Goal: Task Accomplishment & Management: Manage account settings

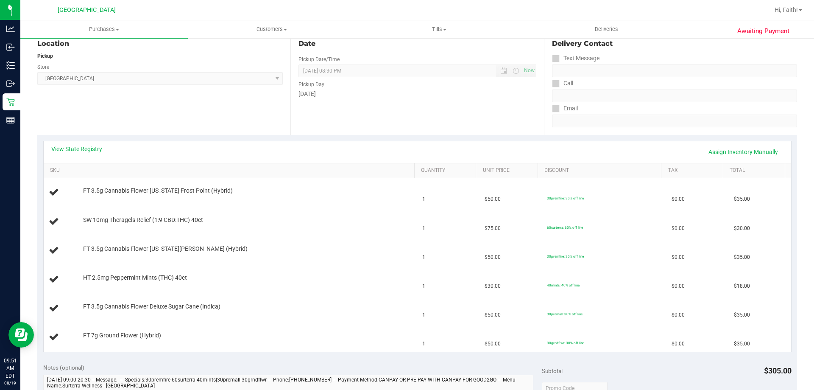
scroll to position [110, 0]
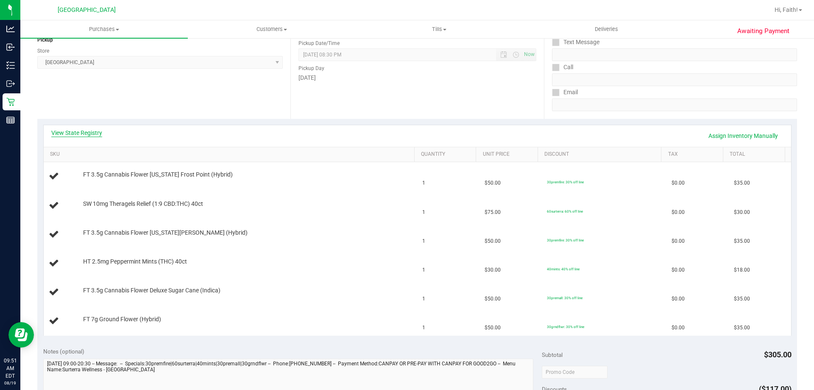
click at [91, 129] on link "View State Registry" at bounding box center [76, 132] width 51 height 8
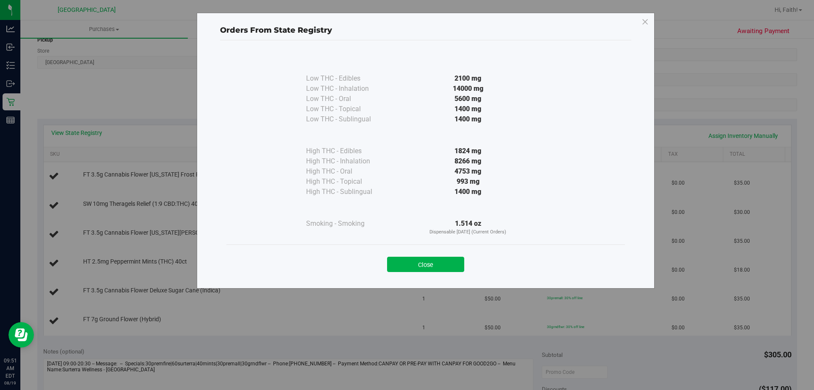
click at [405, 250] on div "Close" at bounding box center [425, 261] width 399 height 34
click at [403, 265] on button "Close" at bounding box center [425, 263] width 77 height 15
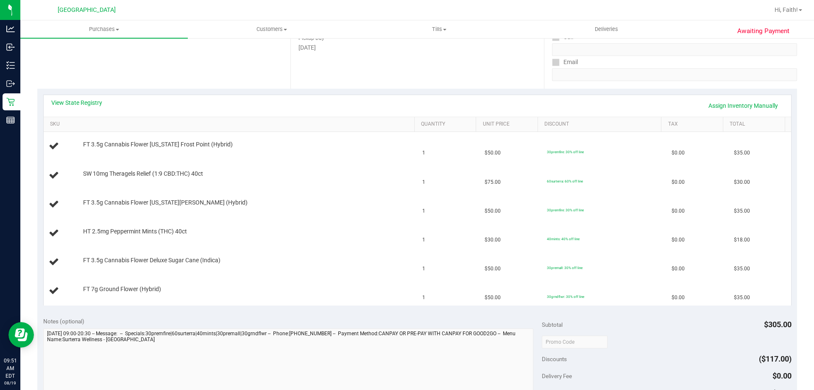
scroll to position [178, 0]
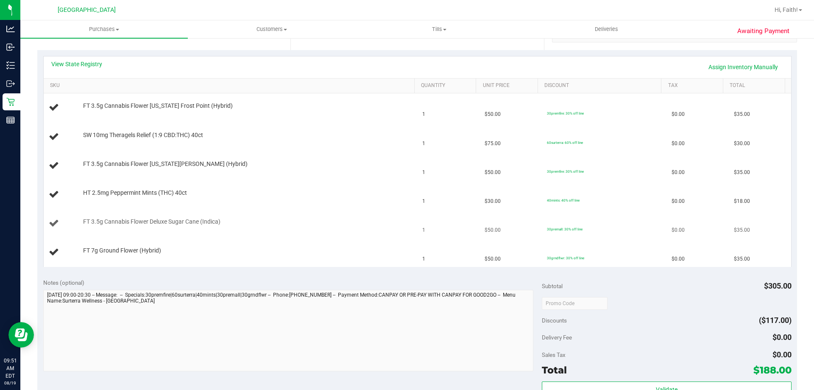
click at [194, 232] on td "FT 3.5g Cannabis Flower Deluxe Sugar Cane (Indica)" at bounding box center [231, 223] width 374 height 29
click at [87, 61] on link "View State Registry" at bounding box center [76, 64] width 51 height 8
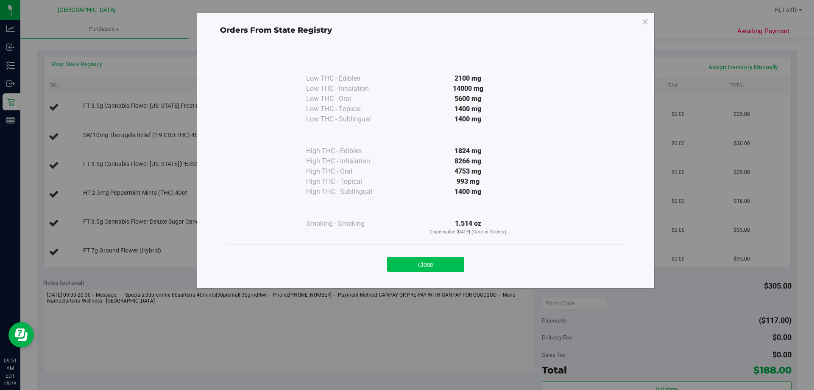
click at [442, 257] on button "Close" at bounding box center [425, 263] width 77 height 15
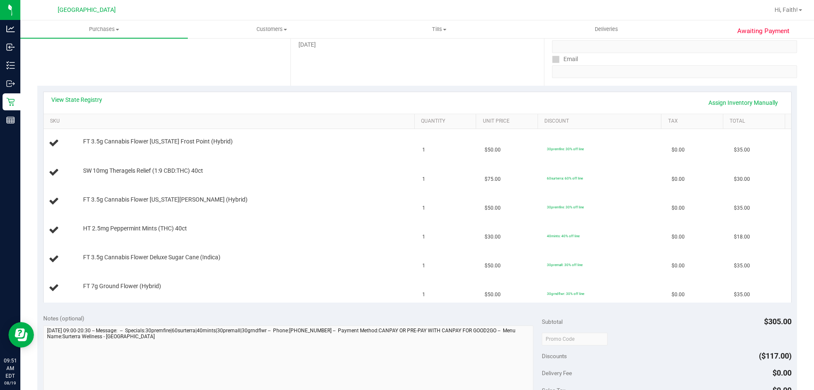
scroll to position [142, 0]
click at [65, 94] on div "View State Registry Assign Inventory Manually" at bounding box center [417, 104] width 747 height 22
click at [86, 101] on link "View State Registry" at bounding box center [76, 100] width 51 height 8
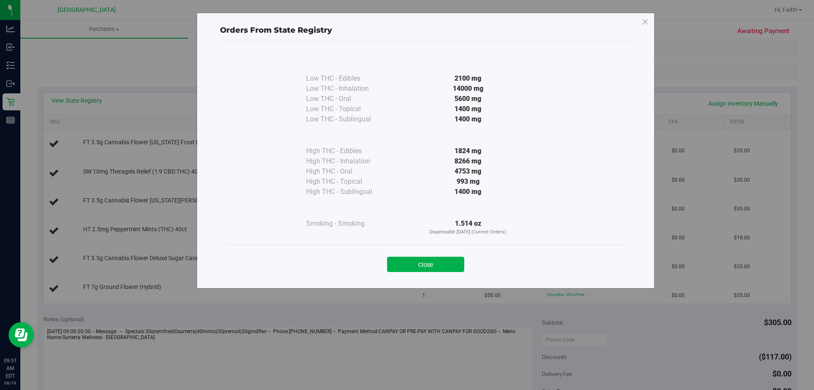
click at [413, 284] on div "Orders From State Registry Low THC - Edibles 2100 mg" at bounding box center [426, 151] width 458 height 276
click at [416, 260] on button "Close" at bounding box center [425, 263] width 77 height 15
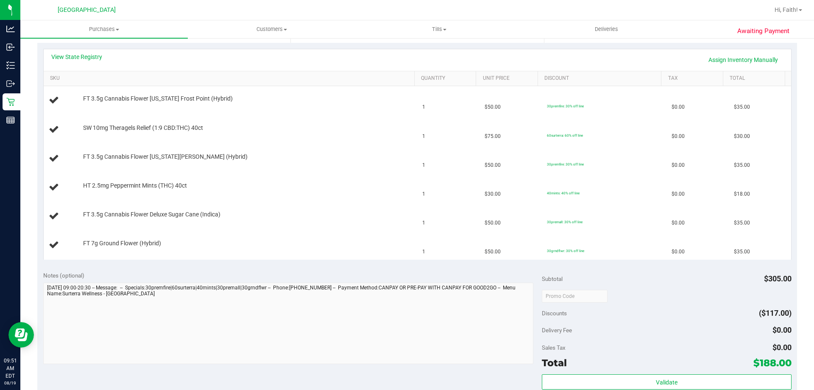
scroll to position [187, 0]
click at [86, 52] on link "View State Registry" at bounding box center [76, 55] width 51 height 8
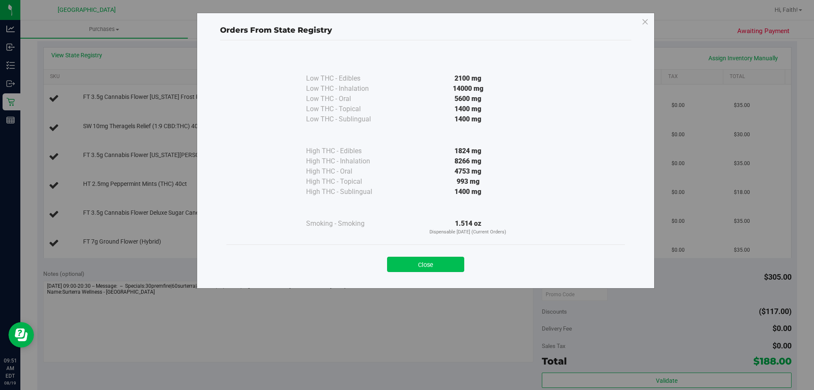
click at [416, 266] on button "Close" at bounding box center [425, 263] width 77 height 15
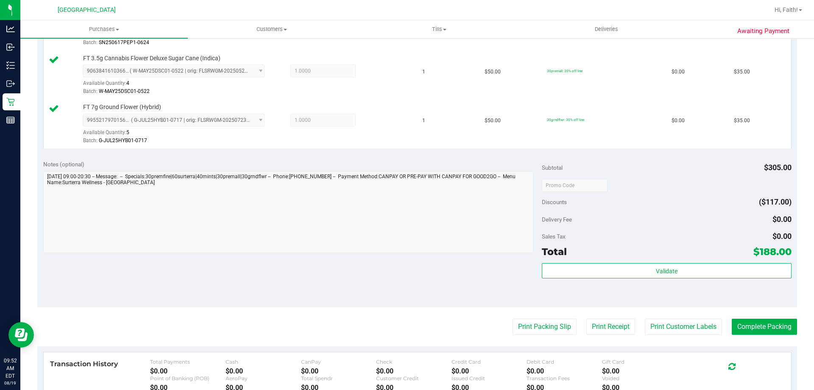
scroll to position [413, 0]
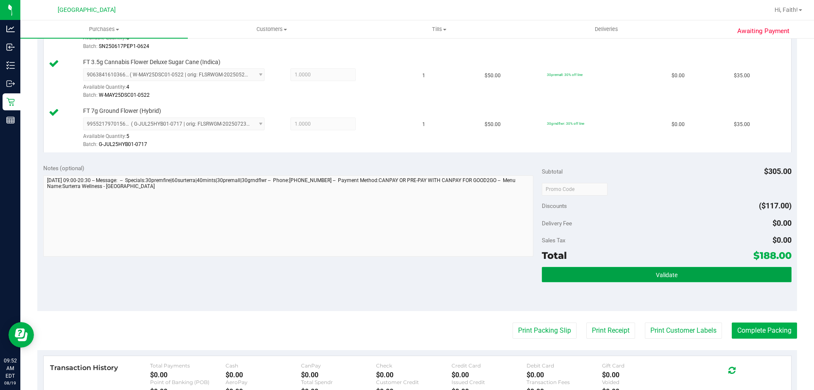
click at [680, 275] on button "Validate" at bounding box center [666, 274] width 249 height 15
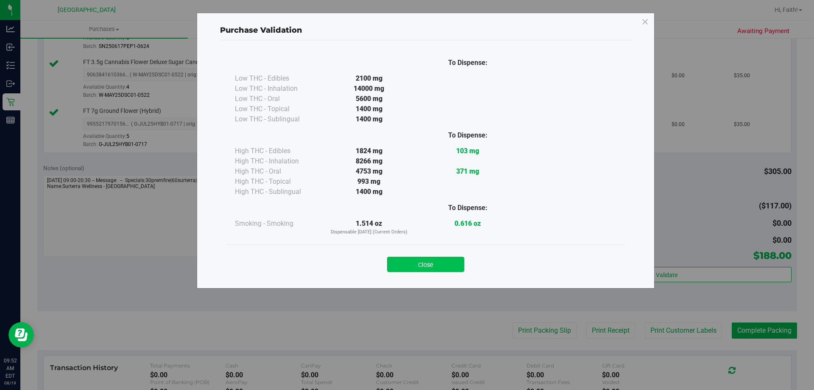
click at [443, 269] on button "Close" at bounding box center [425, 263] width 77 height 15
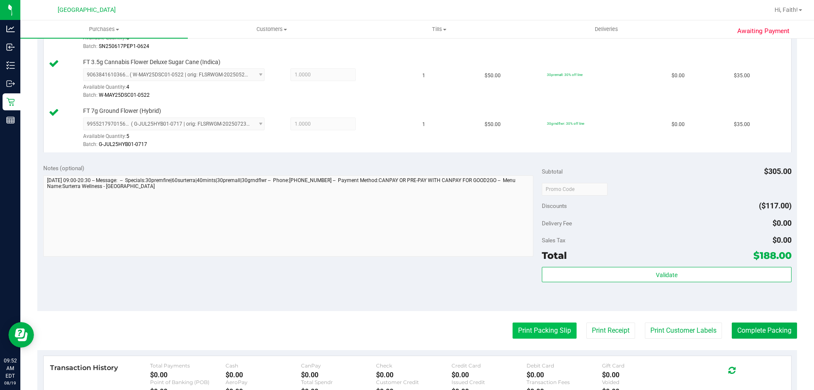
click at [547, 329] on button "Print Packing Slip" at bounding box center [545, 330] width 64 height 16
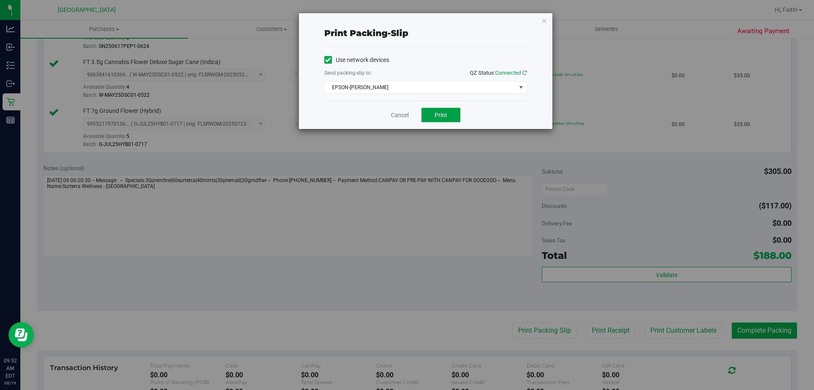
click at [443, 120] on button "Print" at bounding box center [440, 115] width 39 height 14
click at [559, 17] on div "Print packing-slip Use network devices Send packing-slip to: QZ Status: Connect…" at bounding box center [410, 195] width 820 height 390
click at [531, 21] on div "Print packing-slip Use network devices Send packing-slip to: QZ Status: Connect…" at bounding box center [426, 71] width 254 height 116
click at [544, 20] on icon "button" at bounding box center [544, 20] width 6 height 10
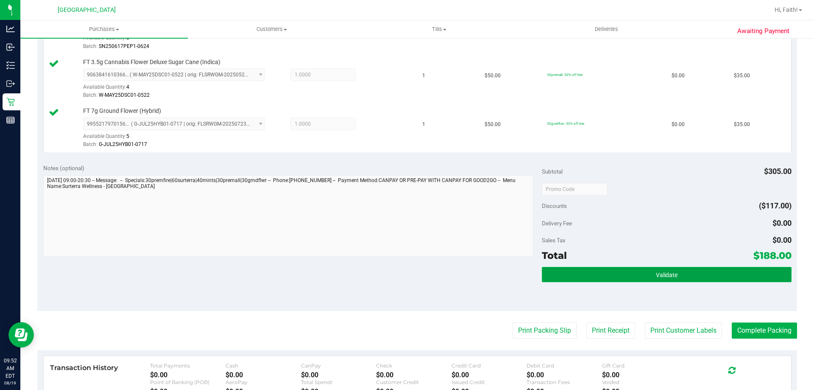
click at [694, 271] on button "Validate" at bounding box center [666, 274] width 249 height 15
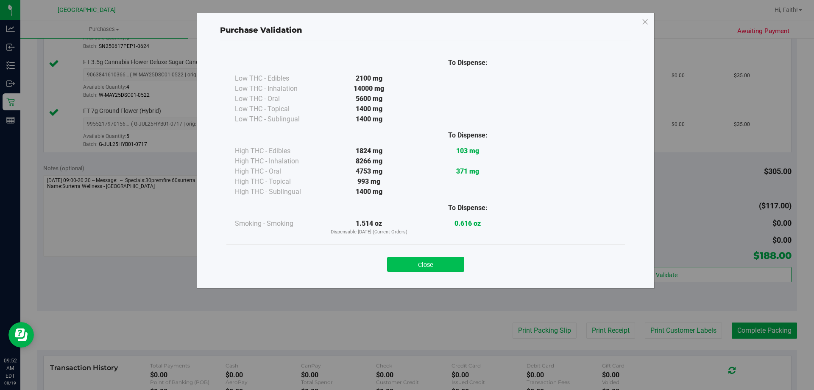
click at [449, 262] on button "Close" at bounding box center [425, 263] width 77 height 15
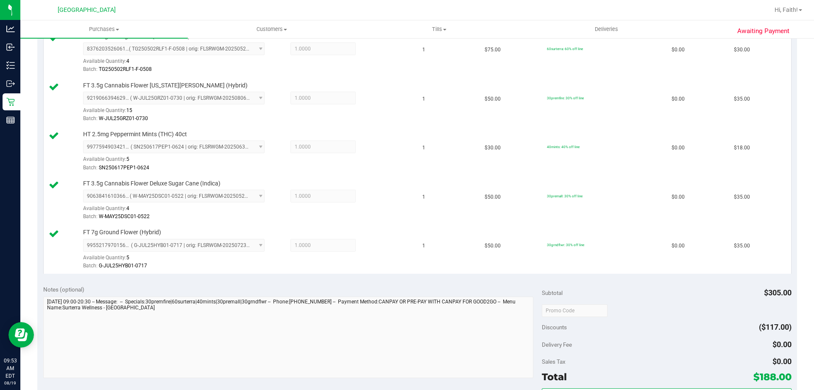
scroll to position [374, 0]
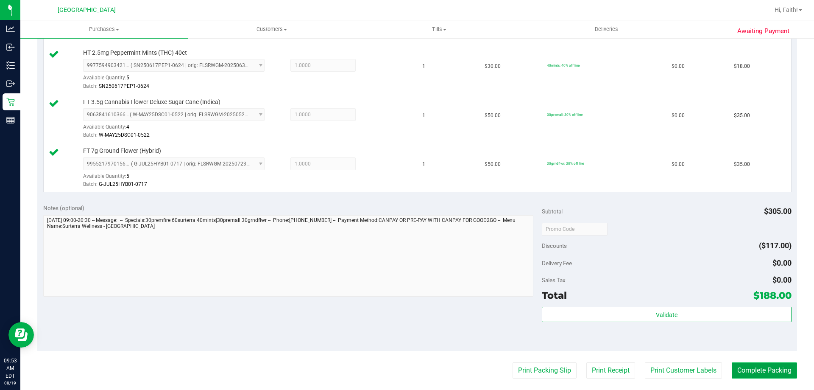
click at [775, 369] on button "Complete Packing" at bounding box center [764, 370] width 65 height 16
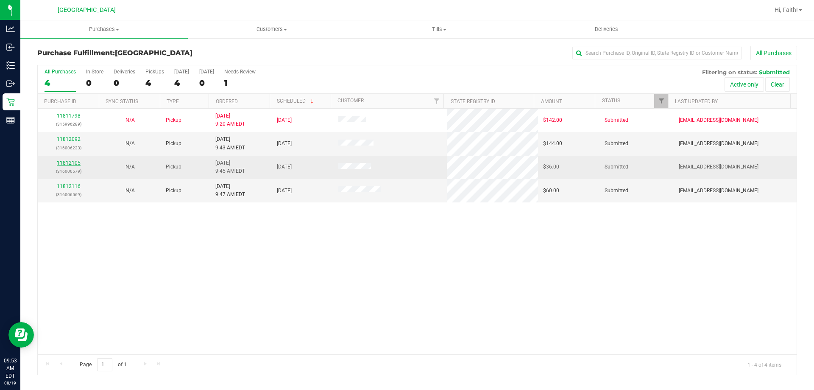
click at [67, 165] on link "11812105" at bounding box center [69, 163] width 24 height 6
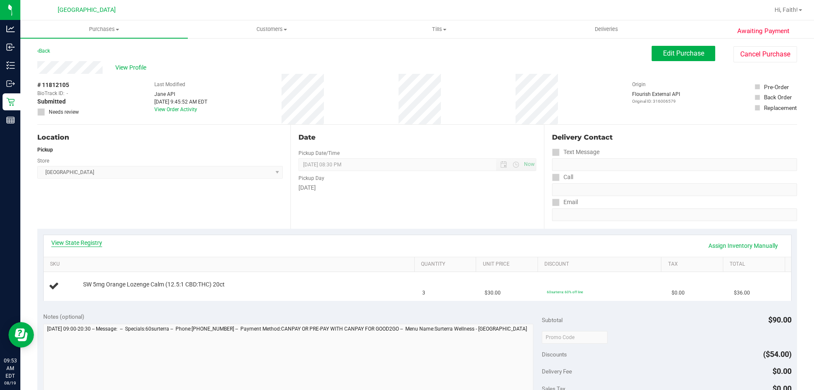
click at [86, 240] on link "View State Registry" at bounding box center [76, 242] width 51 height 8
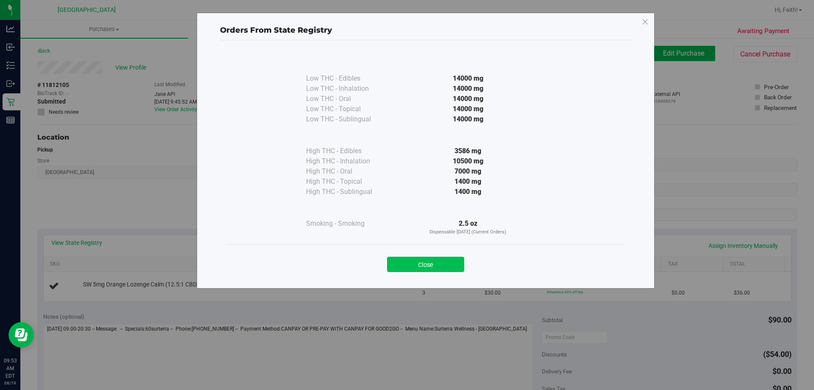
click at [434, 258] on button "Close" at bounding box center [425, 263] width 77 height 15
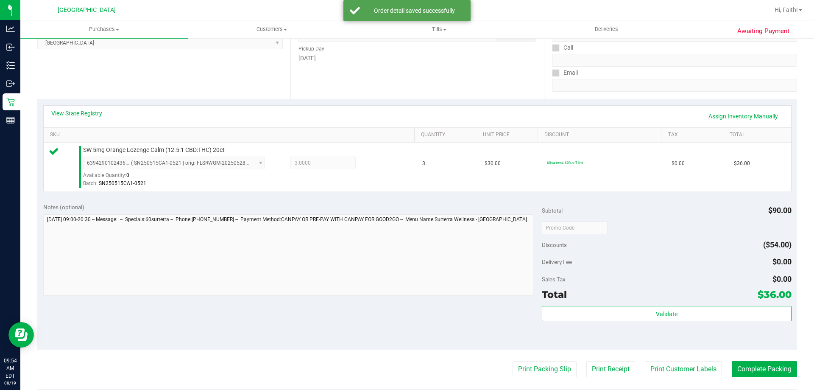
scroll to position [262, 0]
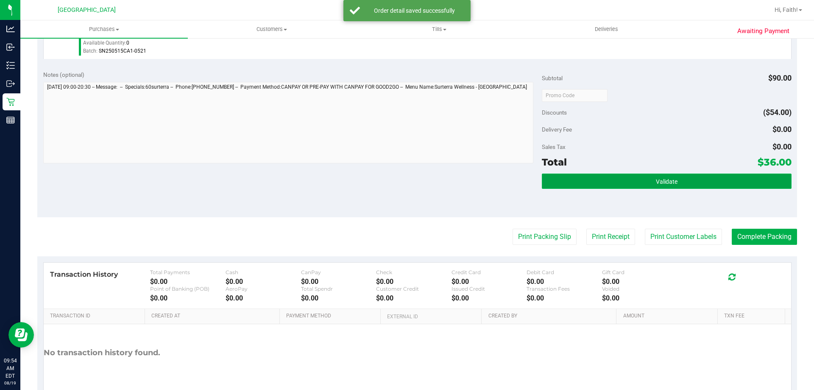
click at [690, 181] on button "Validate" at bounding box center [666, 180] width 249 height 15
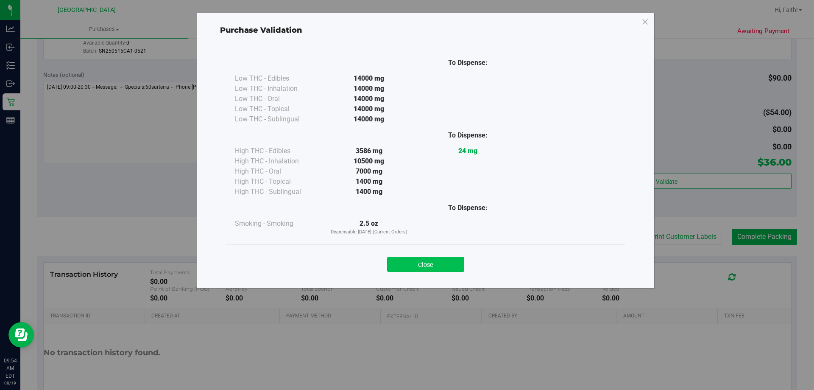
click at [427, 258] on button "Close" at bounding box center [425, 263] width 77 height 15
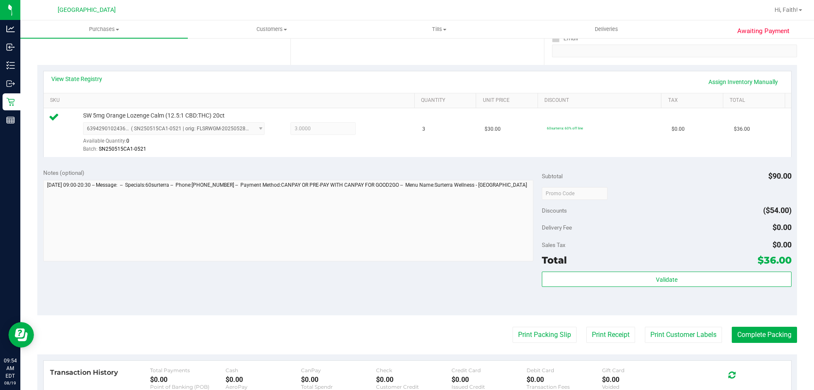
scroll to position [129, 0]
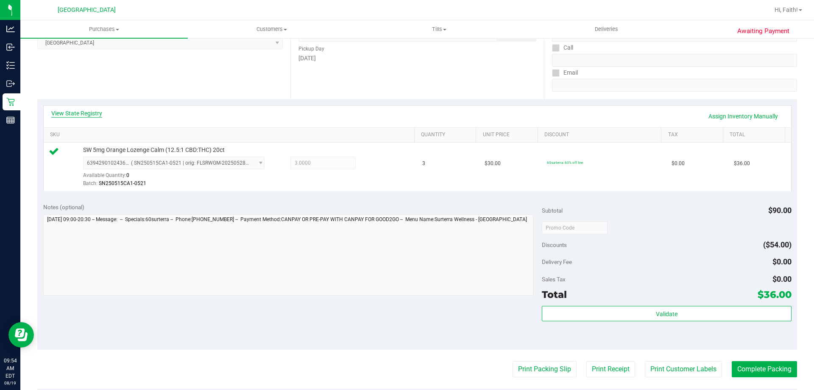
click at [87, 115] on link "View State Registry" at bounding box center [76, 113] width 51 height 8
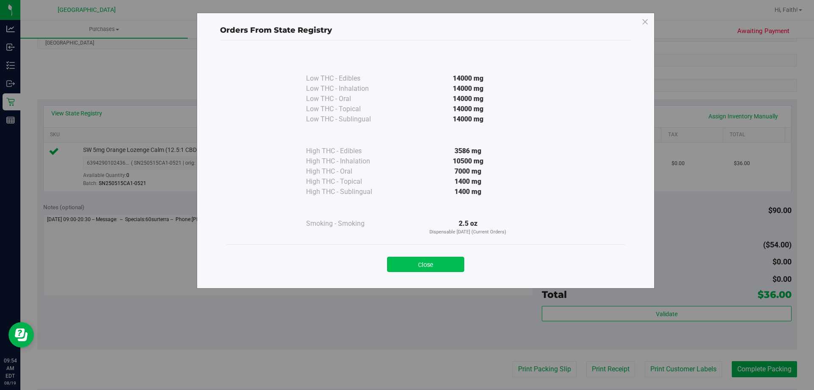
click at [432, 261] on button "Close" at bounding box center [425, 263] width 77 height 15
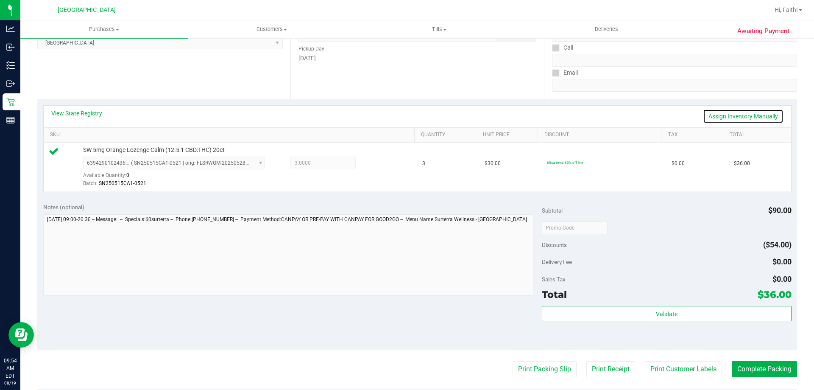
click at [734, 116] on link "Assign Inventory Manually" at bounding box center [743, 116] width 81 height 14
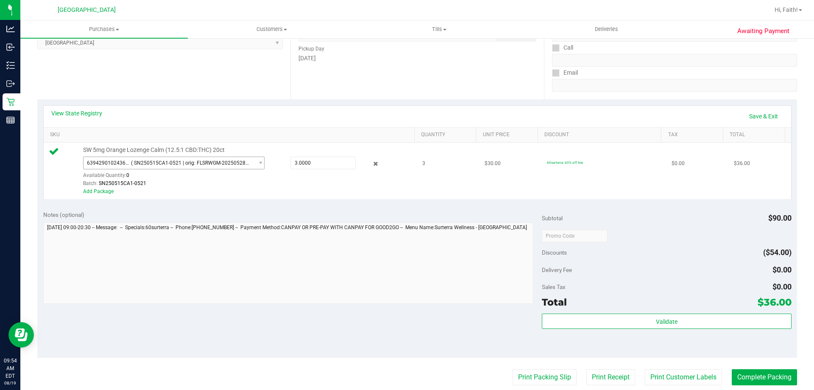
click at [242, 167] on span "6394290102436057 ( SN250515CA1-0521 | orig: FLSRWGM-20250528-538 )" at bounding box center [169, 163] width 170 height 12
click at [758, 115] on link "Save & Exit" at bounding box center [764, 116] width 40 height 14
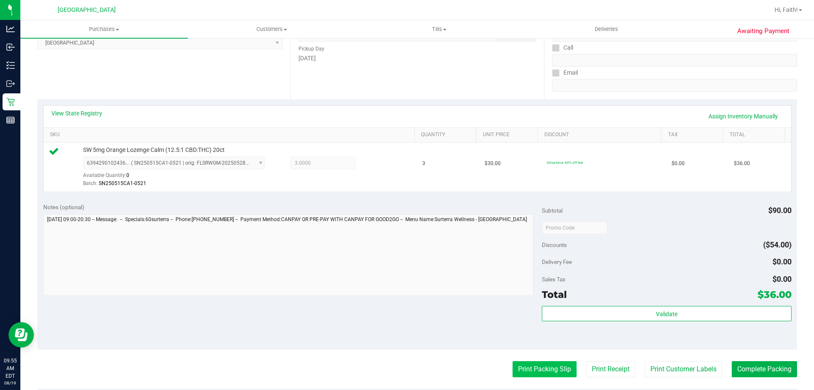
click at [553, 366] on button "Print Packing Slip" at bounding box center [545, 369] width 64 height 16
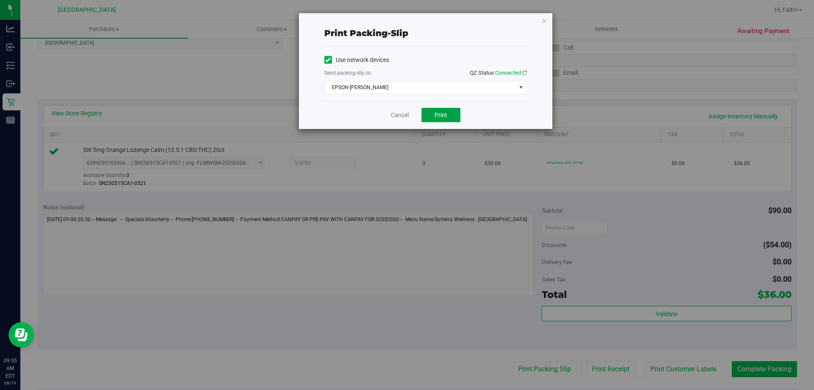
click at [443, 109] on button "Print" at bounding box center [440, 115] width 39 height 14
click at [544, 21] on icon "button" at bounding box center [544, 20] width 6 height 10
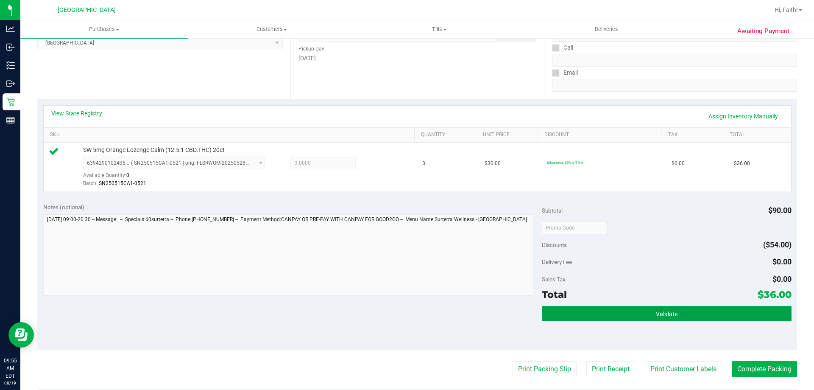
click at [677, 319] on button "Validate" at bounding box center [666, 313] width 249 height 15
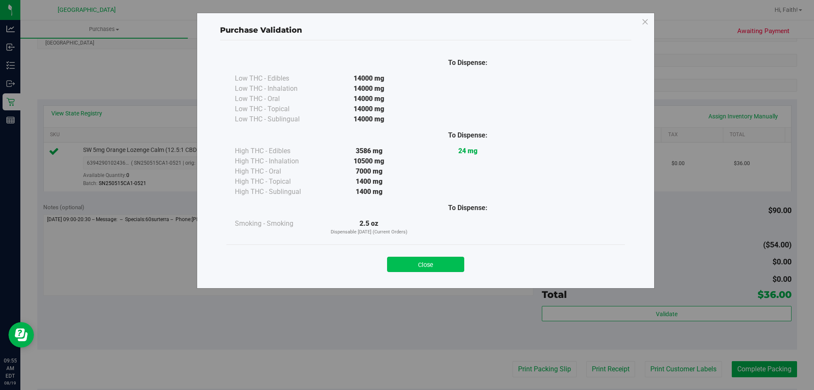
click at [438, 257] on button "Close" at bounding box center [425, 263] width 77 height 15
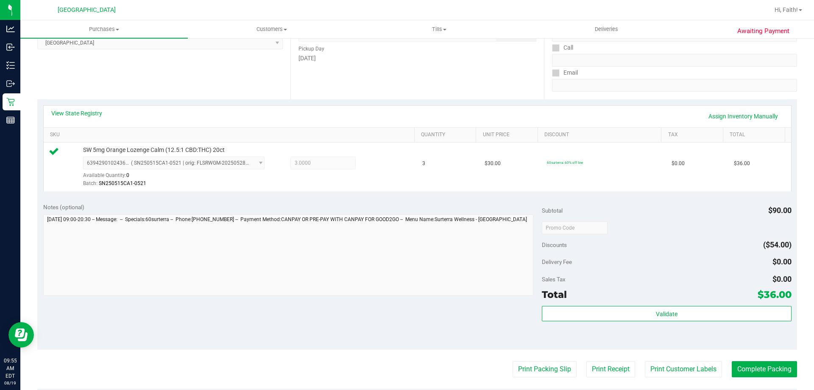
scroll to position [181, 0]
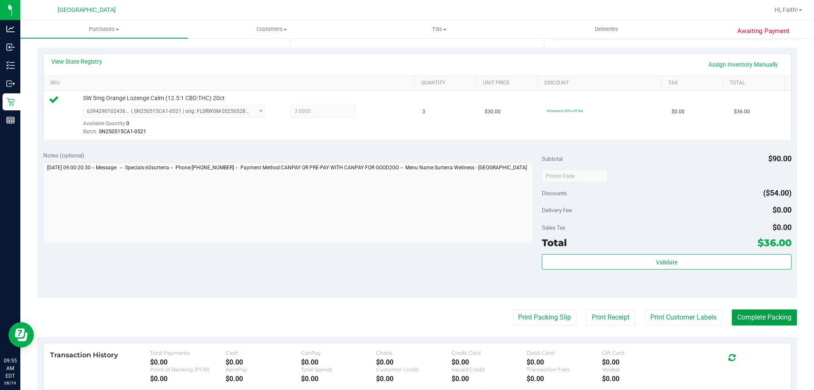
click at [772, 323] on button "Complete Packing" at bounding box center [764, 317] width 65 height 16
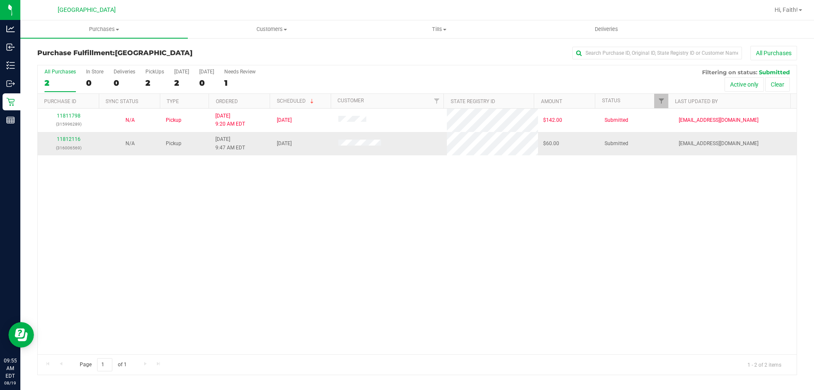
click at [68, 152] on td "11812116 (316006569)" at bounding box center [68, 143] width 61 height 23
click at [69, 139] on link "11812116" at bounding box center [69, 139] width 24 height 6
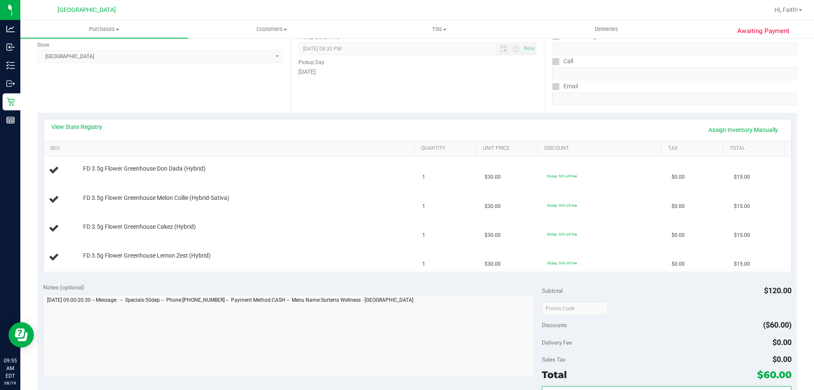
scroll to position [122, 0]
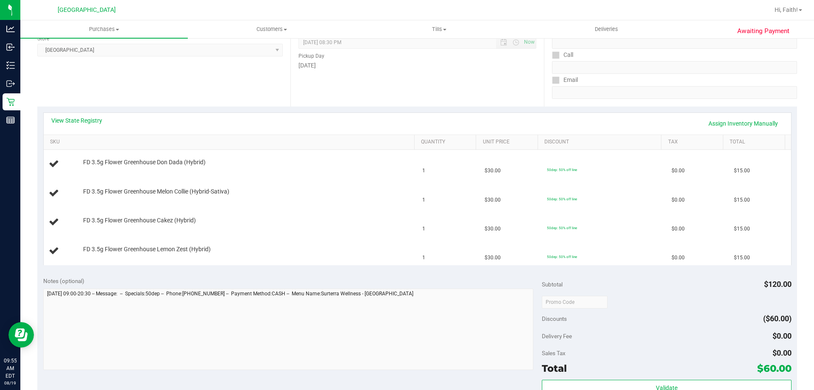
click at [109, 115] on div "View State Registry Assign Inventory Manually" at bounding box center [417, 124] width 747 height 22
click at [86, 119] on link "View State Registry" at bounding box center [76, 120] width 51 height 8
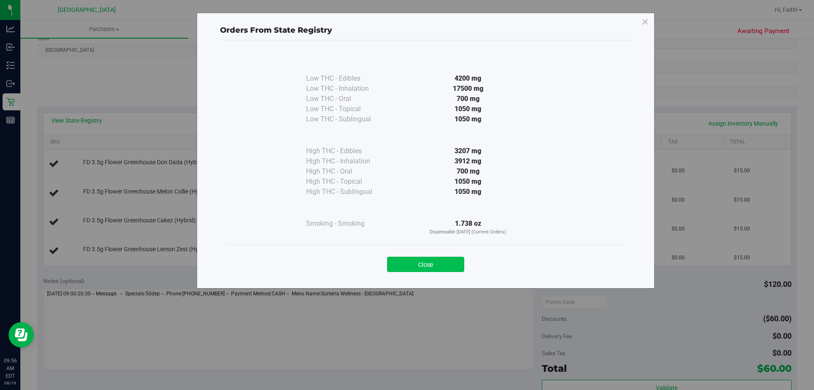
click at [424, 259] on button "Close" at bounding box center [425, 263] width 77 height 15
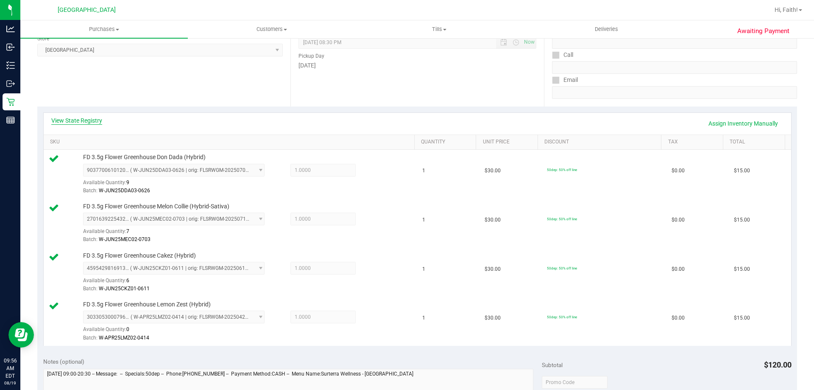
click at [81, 121] on link "View State Registry" at bounding box center [76, 120] width 51 height 8
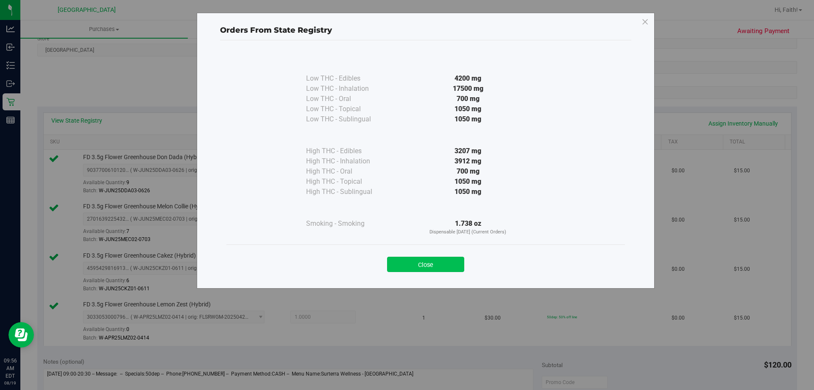
click at [438, 270] on button "Close" at bounding box center [425, 263] width 77 height 15
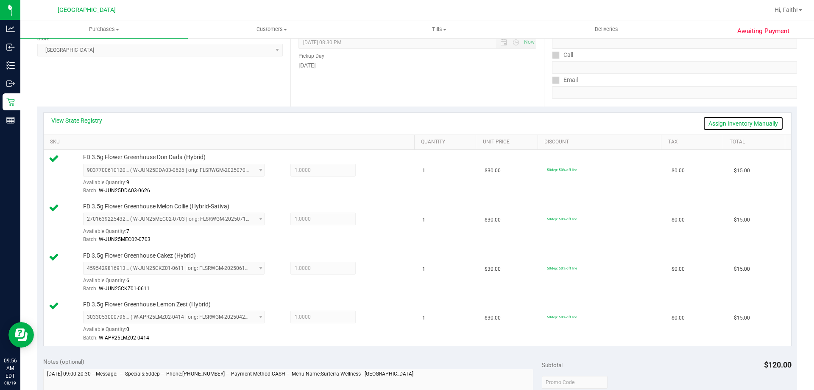
click at [737, 120] on link "Assign Inventory Manually" at bounding box center [743, 123] width 81 height 14
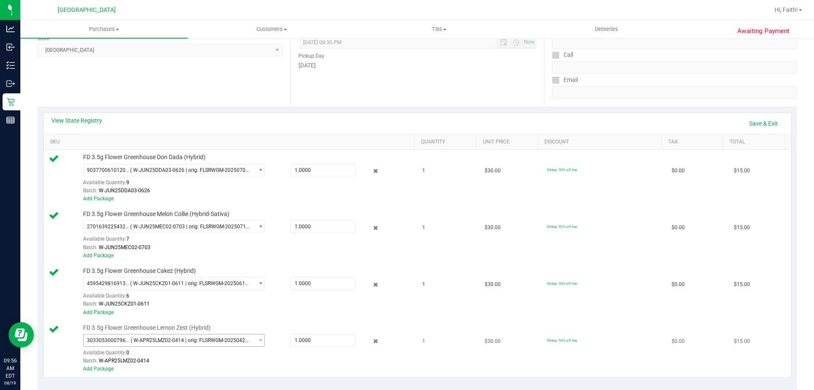
click at [207, 340] on span "( W-APR25LMZ02-0414 | orig: FLSRWGM-20250421-483 )" at bounding box center [191, 340] width 120 height 6
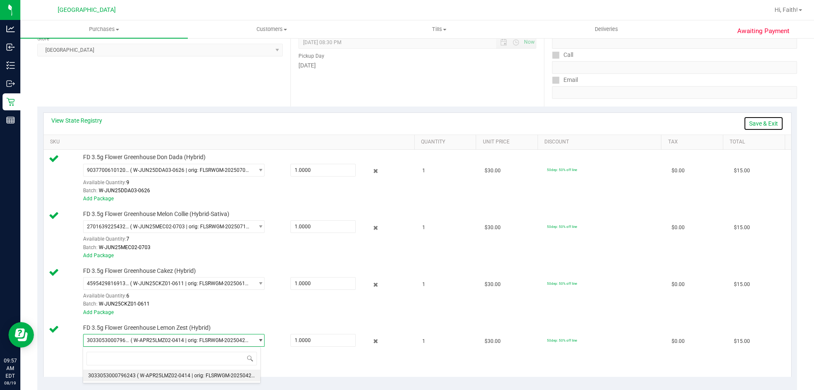
click at [760, 120] on link "Save & Exit" at bounding box center [764, 123] width 40 height 14
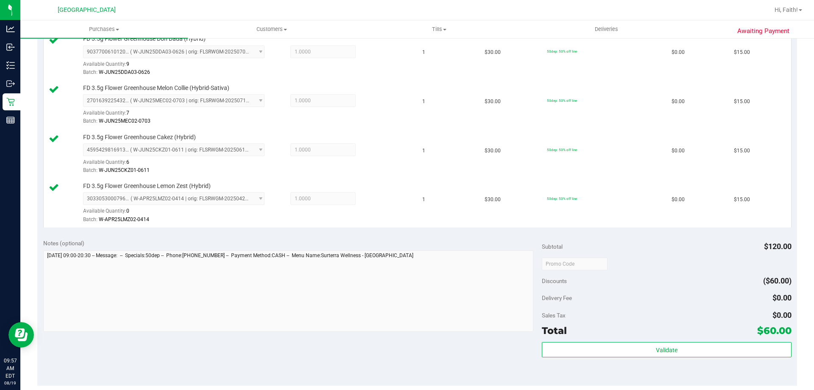
scroll to position [290, 0]
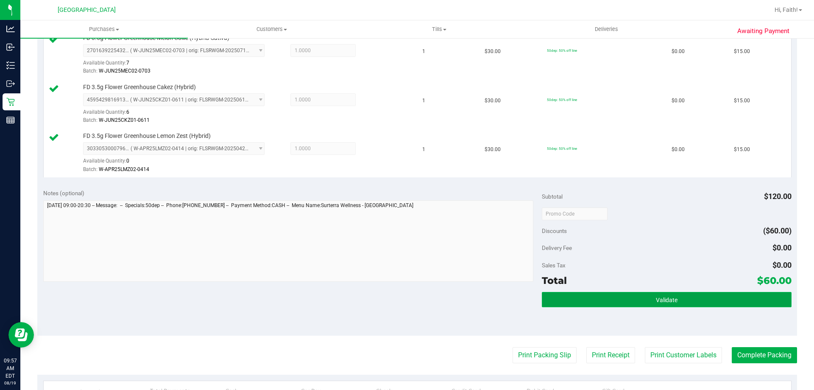
click at [690, 304] on button "Validate" at bounding box center [666, 299] width 249 height 15
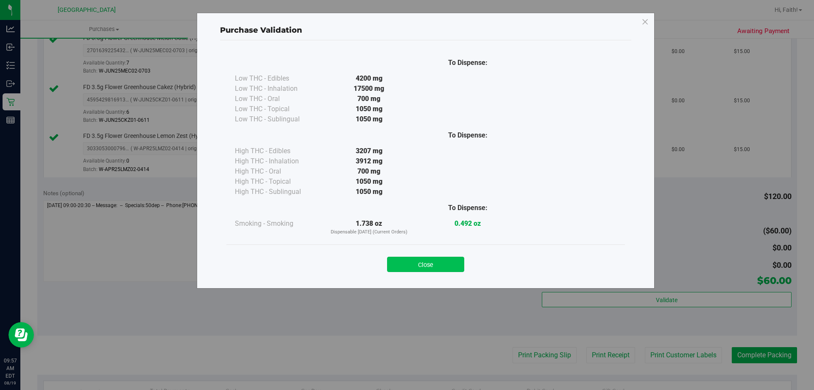
click at [440, 262] on button "Close" at bounding box center [425, 263] width 77 height 15
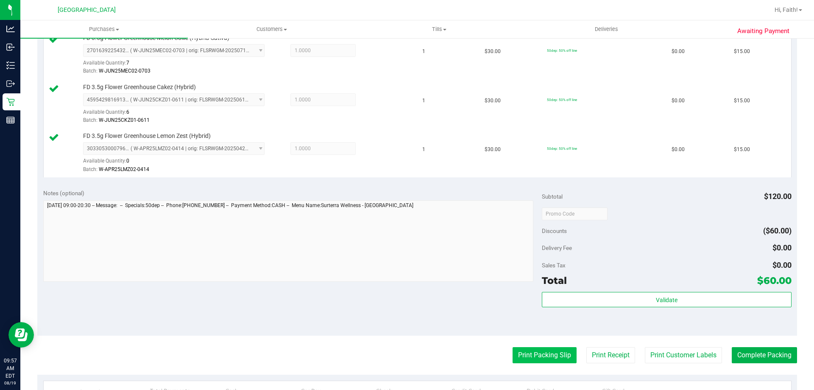
click at [549, 354] on button "Print Packing Slip" at bounding box center [545, 355] width 64 height 16
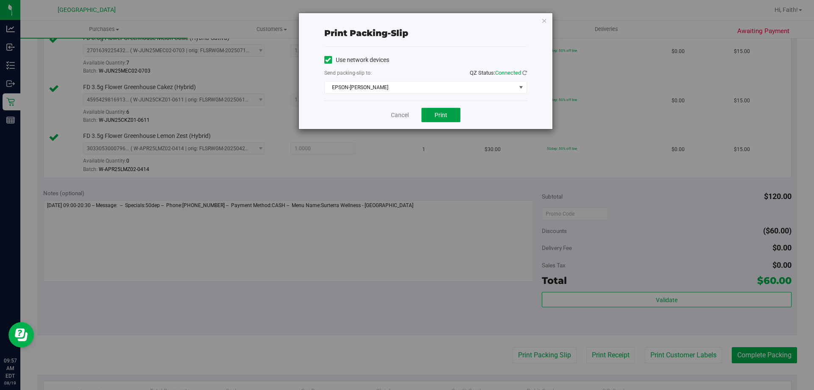
click at [440, 119] on button "Print" at bounding box center [440, 115] width 39 height 14
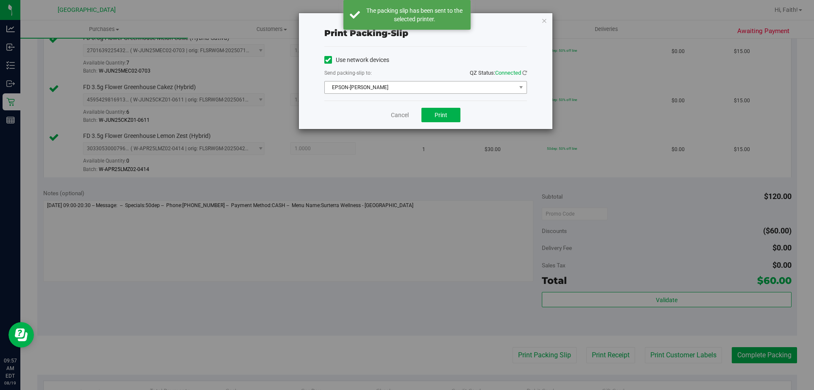
click at [504, 93] on span "EPSON-AUDREY-KITCHING" at bounding box center [420, 87] width 191 height 12
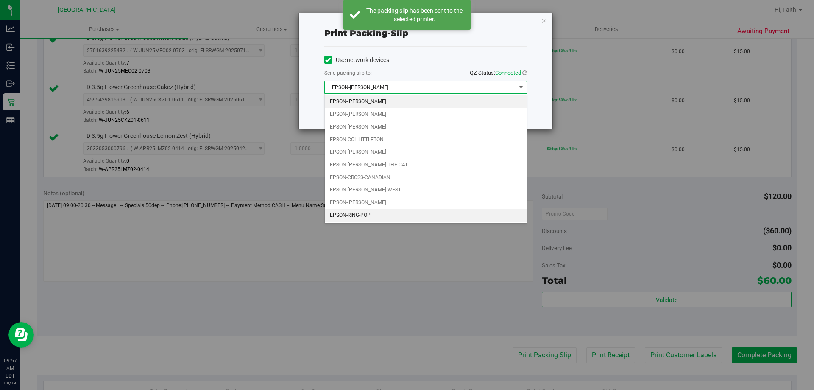
click at [372, 217] on li "EPSON-RING-POP" at bounding box center [426, 215] width 202 height 13
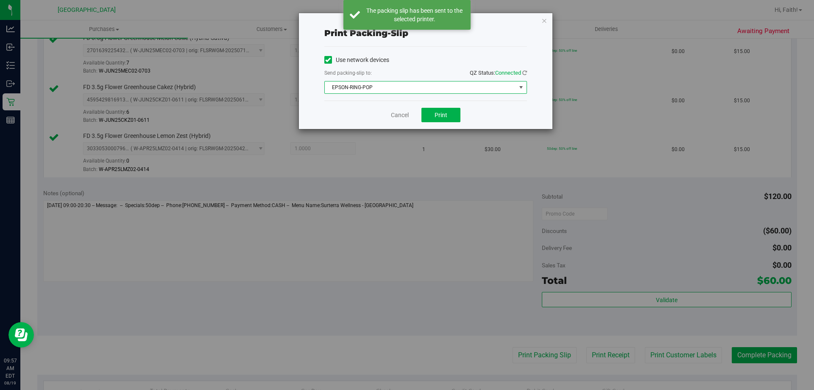
click at [554, 19] on div "Print packing-slip Use network devices Send packing-slip to: QZ Status: Connect…" at bounding box center [410, 195] width 820 height 390
click at [544, 23] on icon "button" at bounding box center [544, 20] width 6 height 10
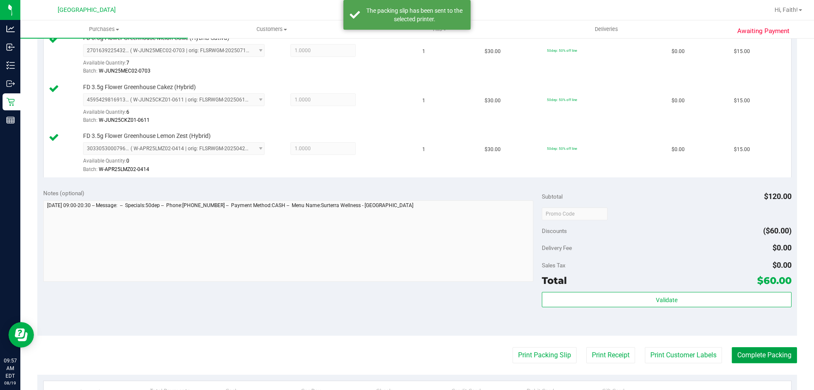
click at [769, 360] on button "Complete Packing" at bounding box center [764, 355] width 65 height 16
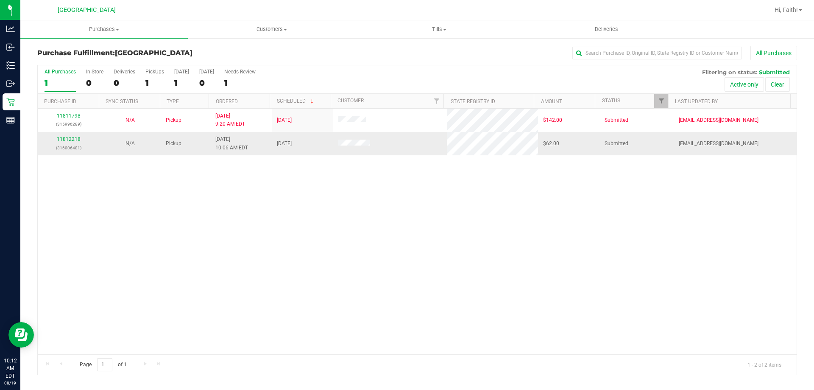
click at [65, 136] on div "11812218 (316006481)" at bounding box center [68, 143] width 51 height 16
click at [65, 137] on link "11812218" at bounding box center [69, 139] width 24 height 6
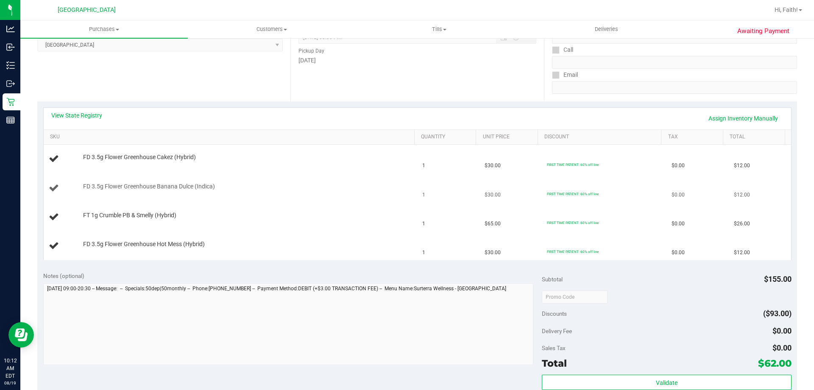
scroll to position [85, 0]
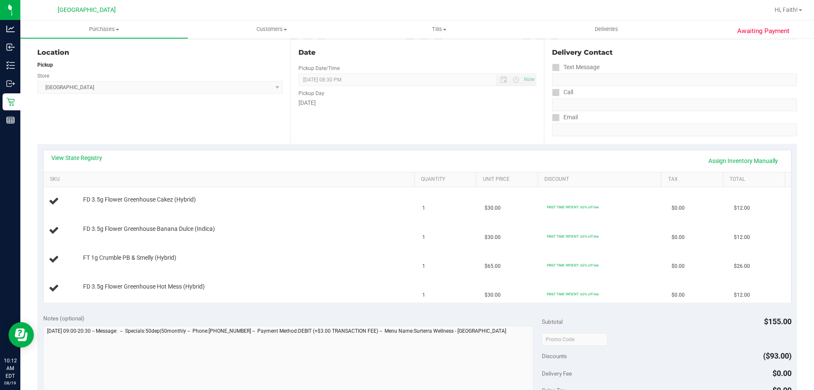
click at [85, 150] on div "View State Registry Assign Inventory Manually" at bounding box center [417, 161] width 747 height 22
click at [84, 153] on div "View State Registry Assign Inventory Manually" at bounding box center [417, 161] width 747 height 22
click at [84, 156] on link "View State Registry" at bounding box center [76, 157] width 51 height 8
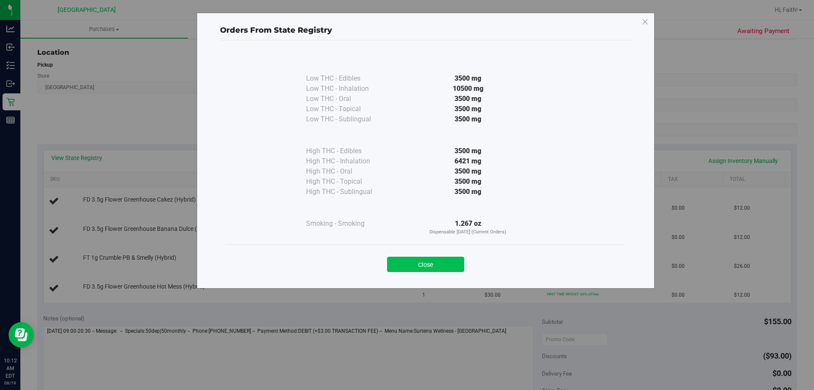
click at [427, 258] on button "Close" at bounding box center [425, 263] width 77 height 15
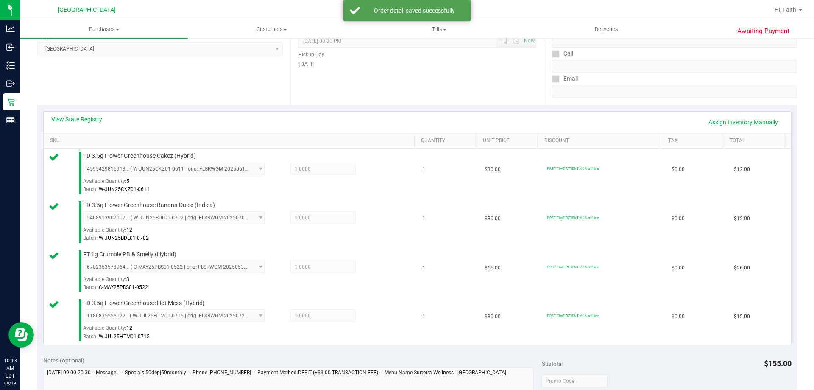
scroll to position [212, 0]
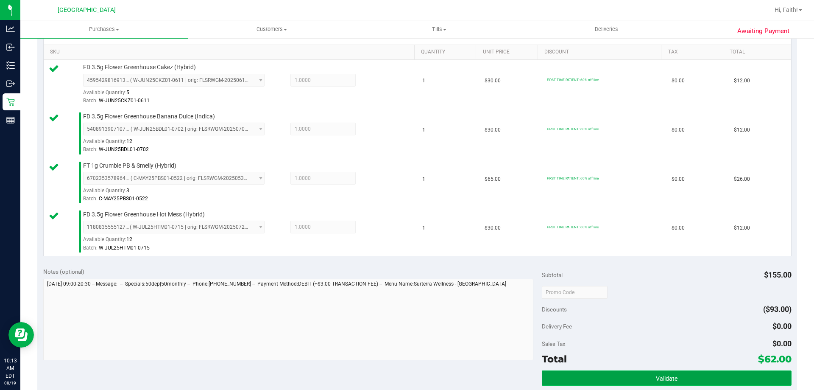
click at [699, 385] on button "Validate" at bounding box center [666, 377] width 249 height 15
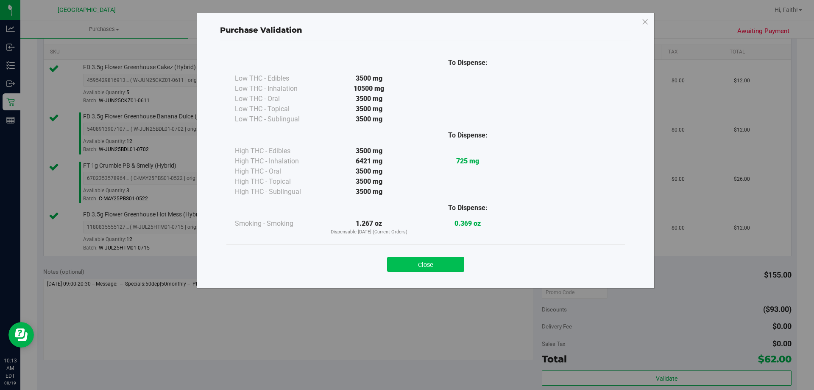
click at [441, 262] on button "Close" at bounding box center [425, 263] width 77 height 15
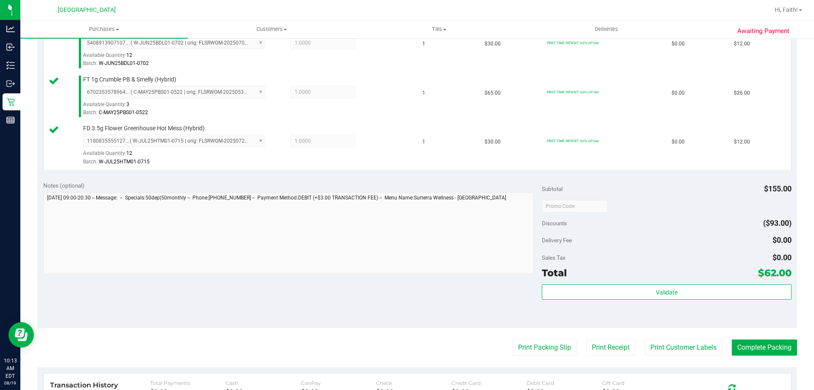
scroll to position [382, 0]
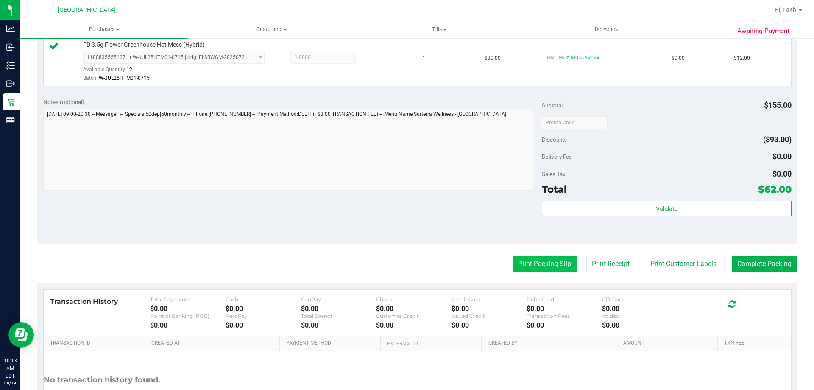
click at [536, 266] on button "Print Packing Slip" at bounding box center [545, 264] width 64 height 16
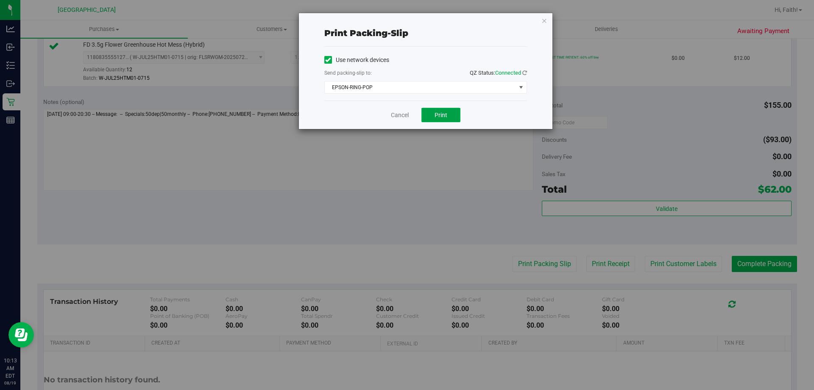
click at [442, 114] on span "Print" at bounding box center [441, 115] width 13 height 7
click at [540, 19] on div "Print packing-slip Use network devices Send packing-slip to: QZ Status: Connect…" at bounding box center [426, 71] width 254 height 116
click at [545, 21] on icon "button" at bounding box center [544, 20] width 6 height 10
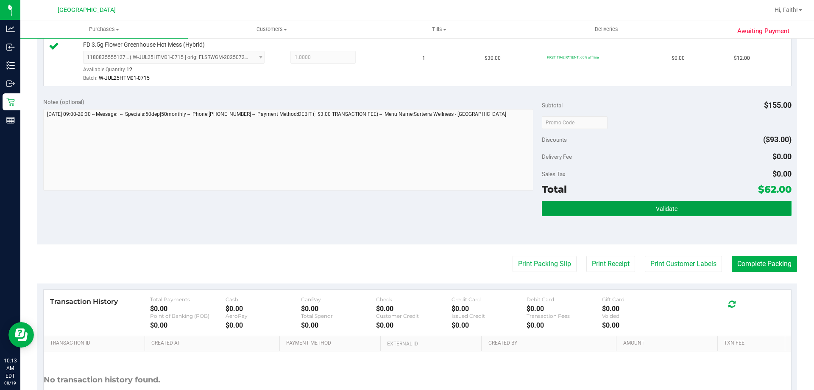
click at [640, 205] on button "Validate" at bounding box center [666, 208] width 249 height 15
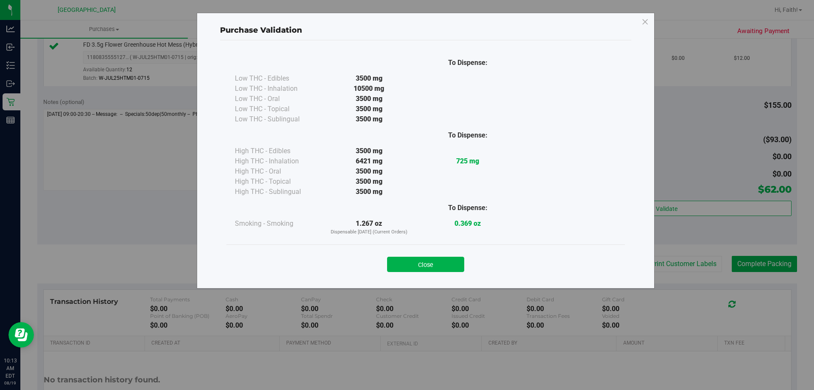
drag, startPoint x: 457, startPoint y: 262, endPoint x: 674, endPoint y: 274, distance: 217.0
click at [457, 262] on button "Close" at bounding box center [425, 263] width 77 height 15
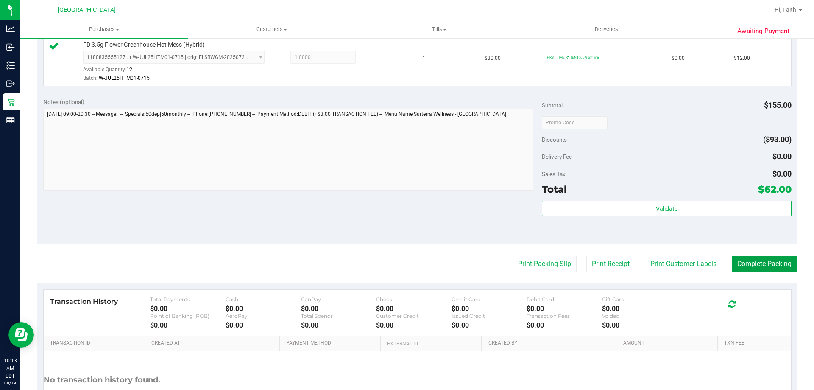
click at [737, 261] on button "Complete Packing" at bounding box center [764, 264] width 65 height 16
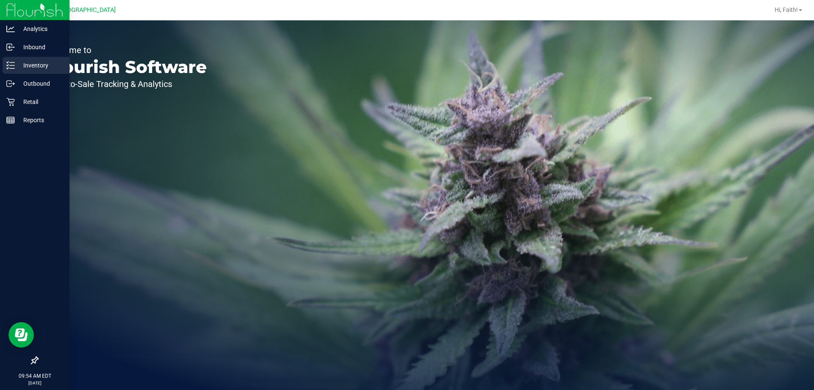
click at [8, 65] on icon at bounding box center [10, 65] width 8 height 8
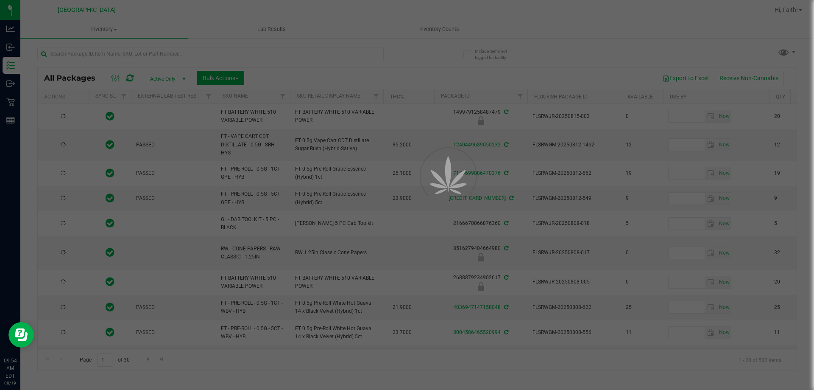
click at [316, 58] on div at bounding box center [407, 195] width 814 height 390
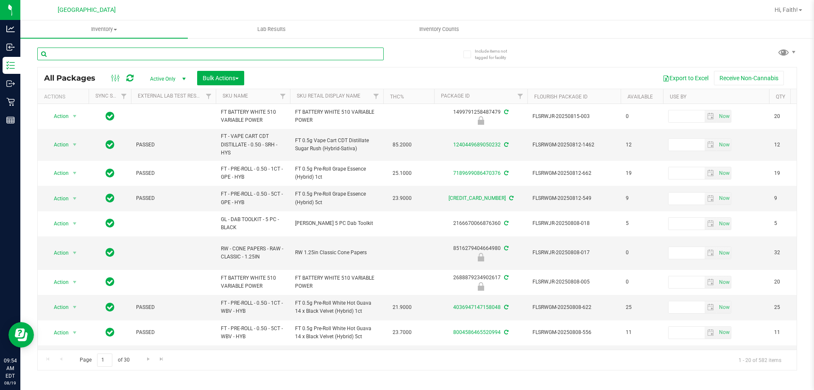
click at [330, 56] on input "text" at bounding box center [210, 53] width 346 height 13
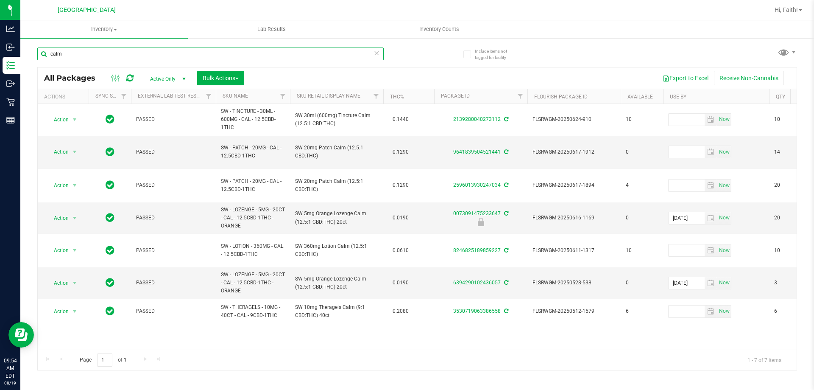
type input "calm"
click at [89, 53] on input "calm" at bounding box center [210, 53] width 346 height 13
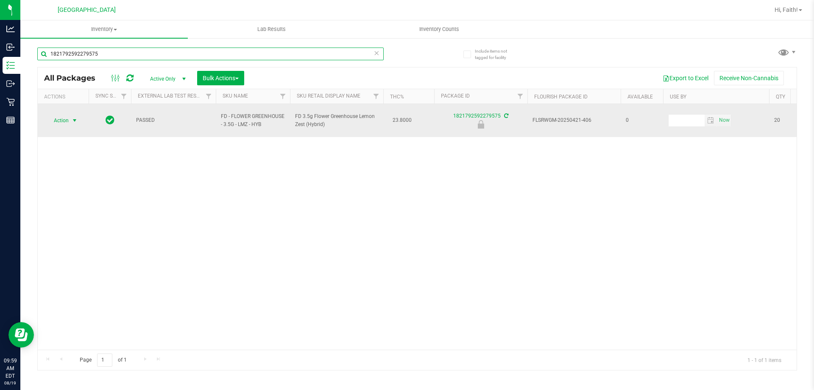
type input "1821792592279575"
click at [70, 114] on span "select" at bounding box center [75, 120] width 11 height 12
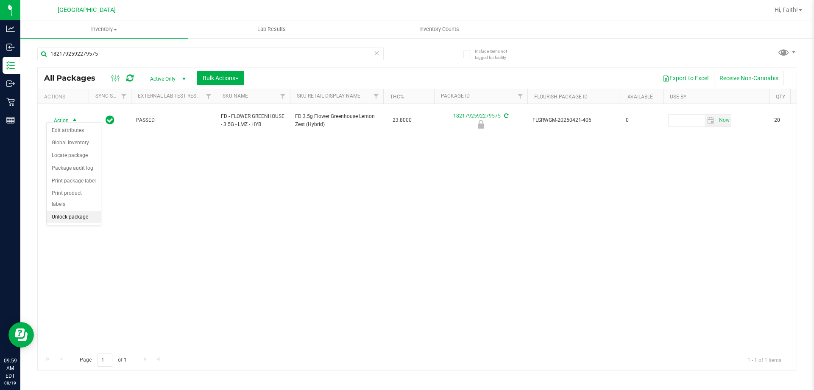
click at [76, 211] on li "Unlock package" at bounding box center [74, 217] width 54 height 13
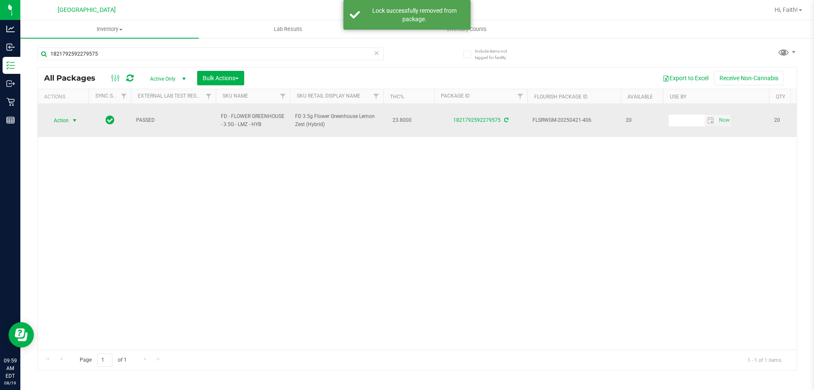
click at [64, 116] on span "Action" at bounding box center [57, 120] width 23 height 12
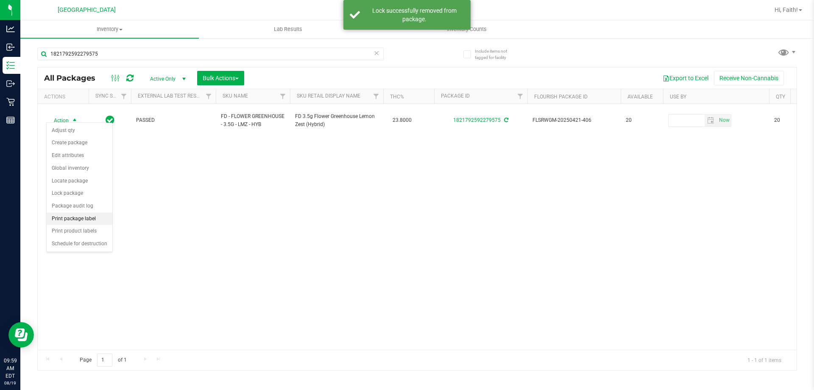
click at [83, 221] on li "Print package label" at bounding box center [80, 218] width 66 height 13
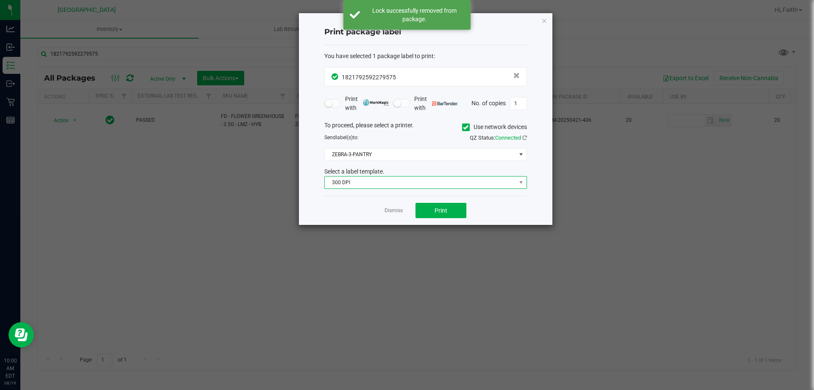
click at [427, 185] on span "300 DPI" at bounding box center [420, 182] width 191 height 12
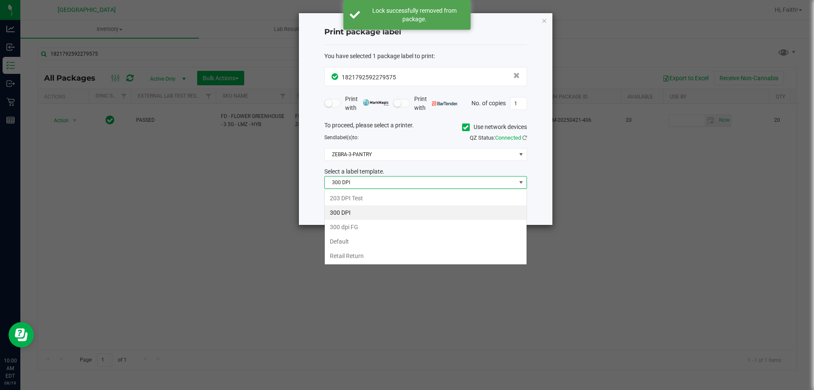
scroll to position [13, 203]
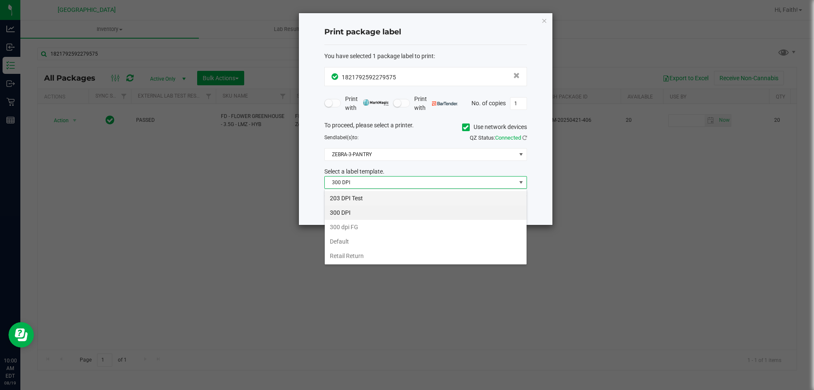
click at [346, 199] on li "203 DPI Test" at bounding box center [426, 198] width 202 height 14
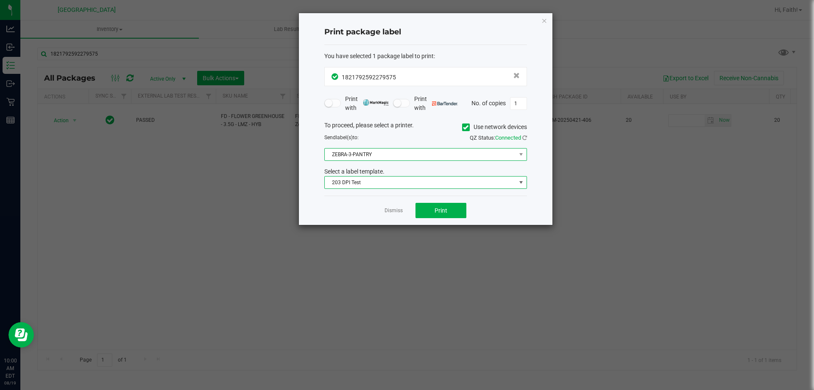
click at [402, 153] on span "ZEBRA-3-PANTRY" at bounding box center [420, 154] width 191 height 12
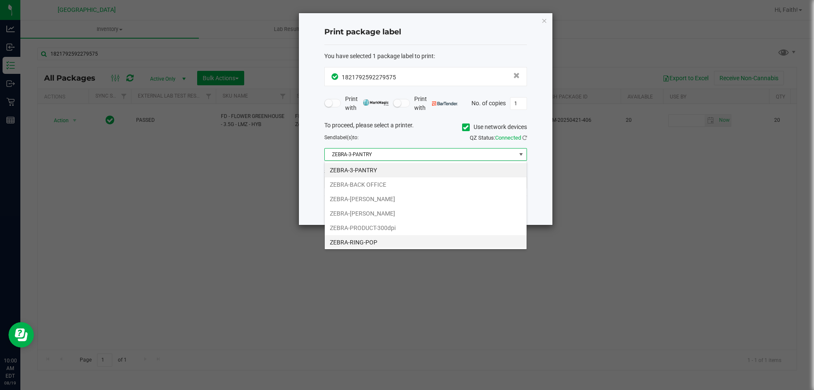
click at [379, 237] on li "ZEBRA-RING-POP" at bounding box center [426, 242] width 202 height 14
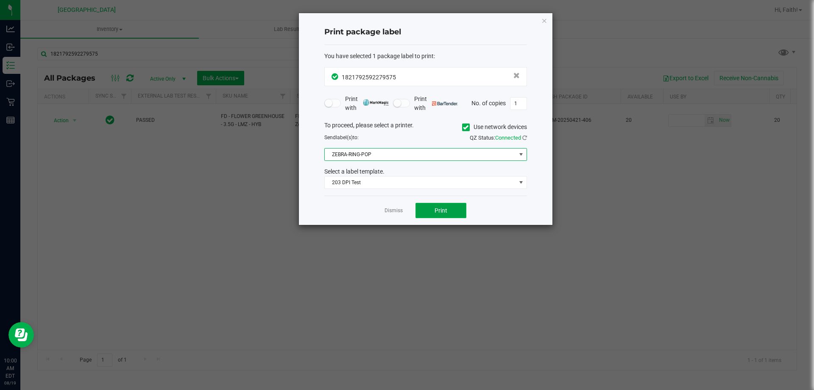
click at [424, 207] on button "Print" at bounding box center [440, 210] width 51 height 15
click at [544, 23] on icon "button" at bounding box center [544, 20] width 6 height 10
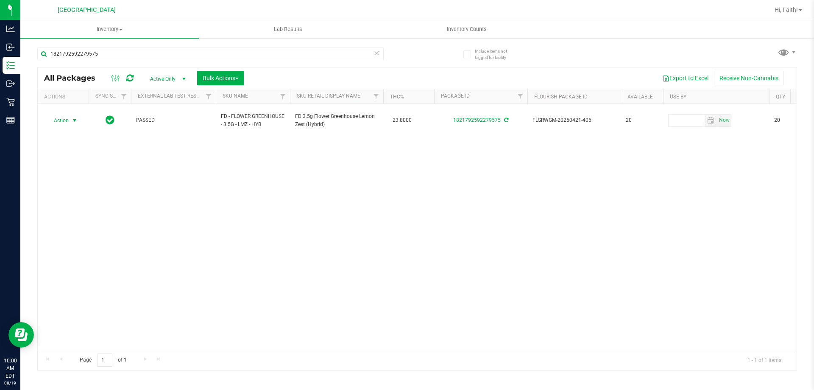
click at [379, 55] on icon at bounding box center [377, 52] width 6 height 10
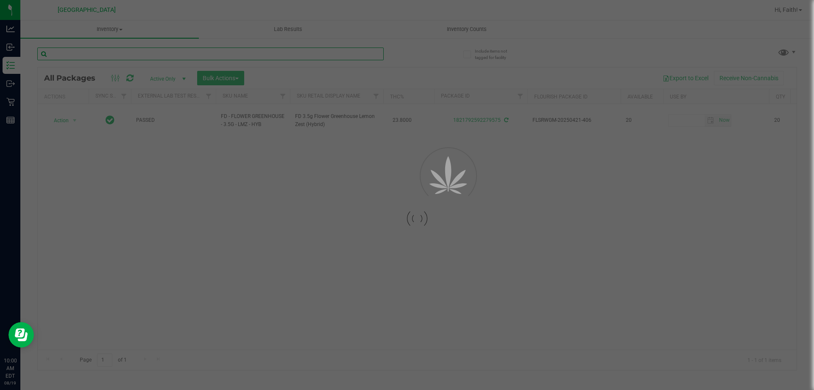
click at [357, 54] on input "text" at bounding box center [210, 53] width 346 height 13
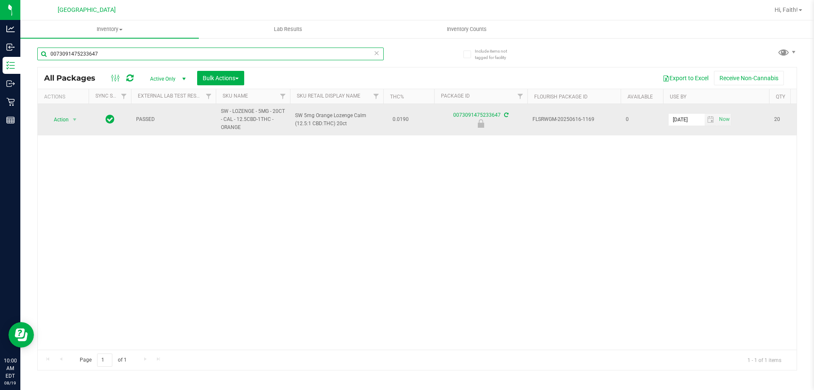
type input "0073091475233647"
click at [70, 124] on span "select" at bounding box center [75, 120] width 11 height 12
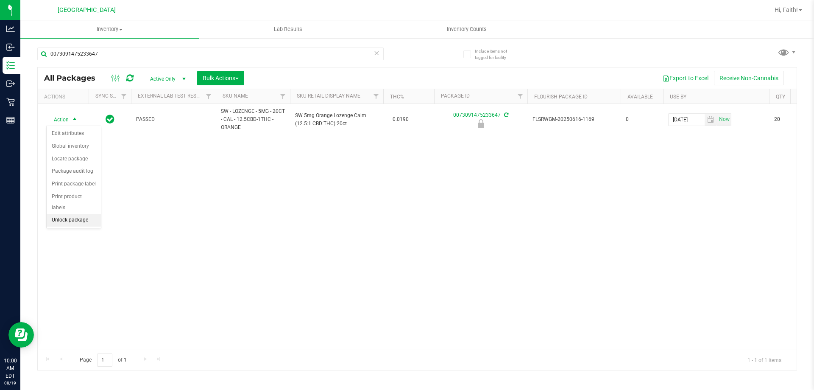
click at [84, 214] on li "Unlock package" at bounding box center [74, 220] width 54 height 13
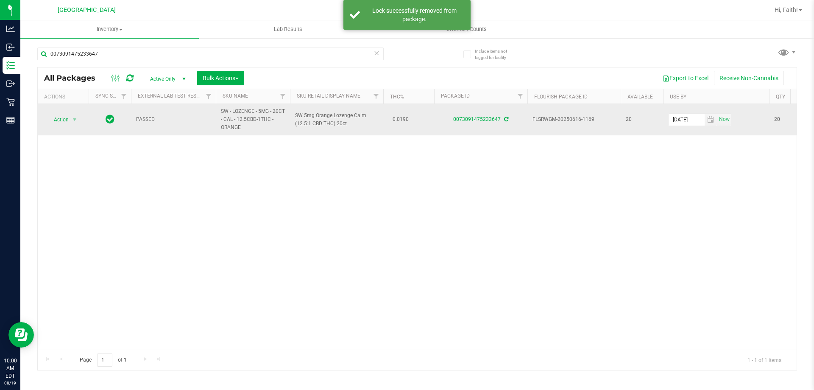
click at [72, 124] on span "select" at bounding box center [75, 120] width 11 height 12
click at [69, 122] on span "Action" at bounding box center [57, 120] width 23 height 12
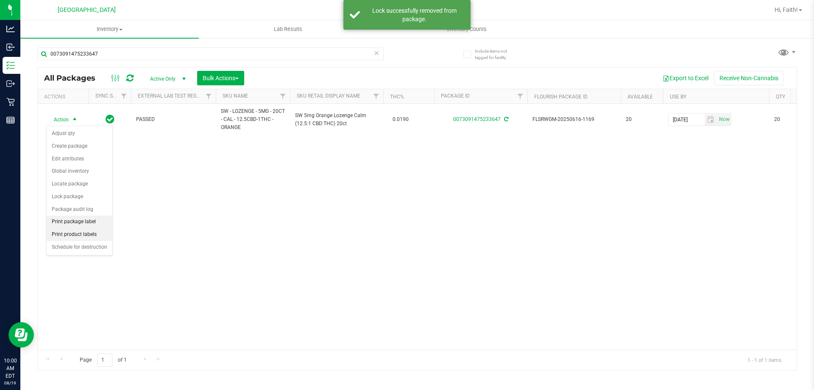
click at [83, 228] on li "Print product labels" at bounding box center [80, 234] width 66 height 13
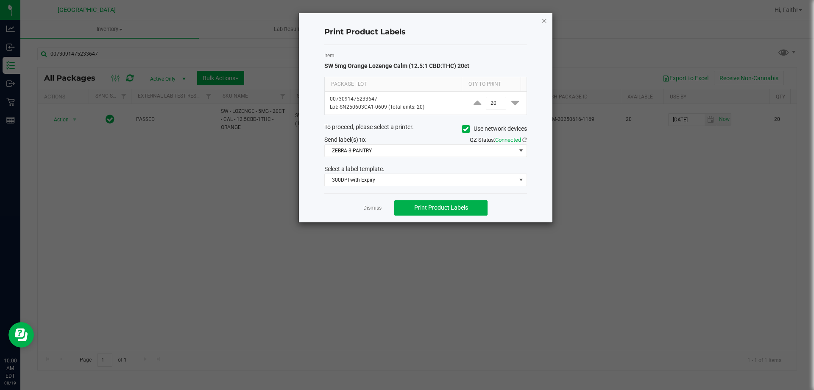
click at [543, 22] on icon "button" at bounding box center [544, 20] width 6 height 10
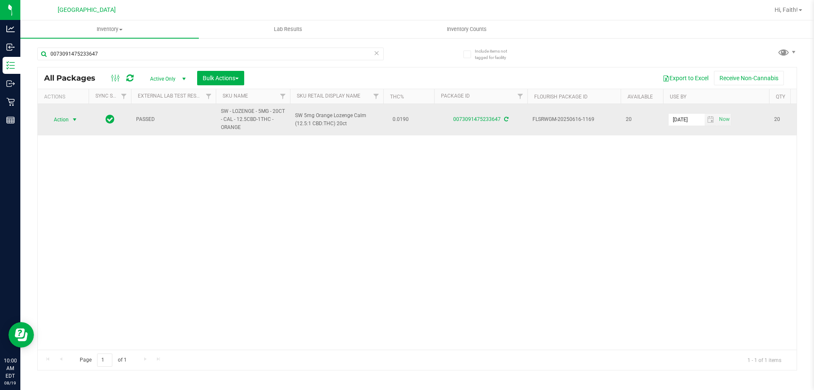
click at [71, 122] on span "select" at bounding box center [74, 119] width 7 height 7
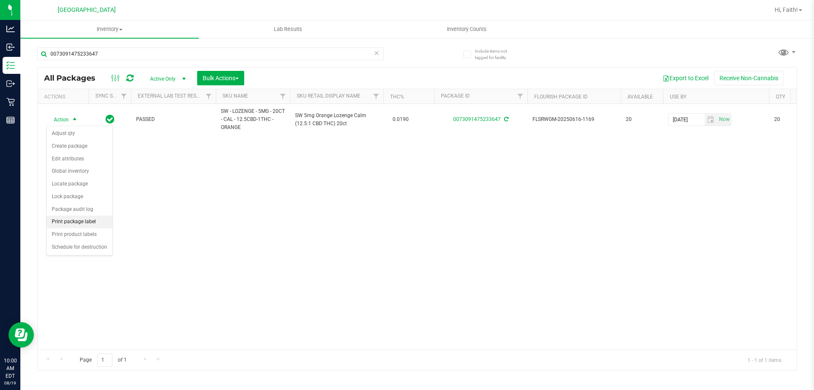
click at [84, 224] on li "Print package label" at bounding box center [80, 221] width 66 height 13
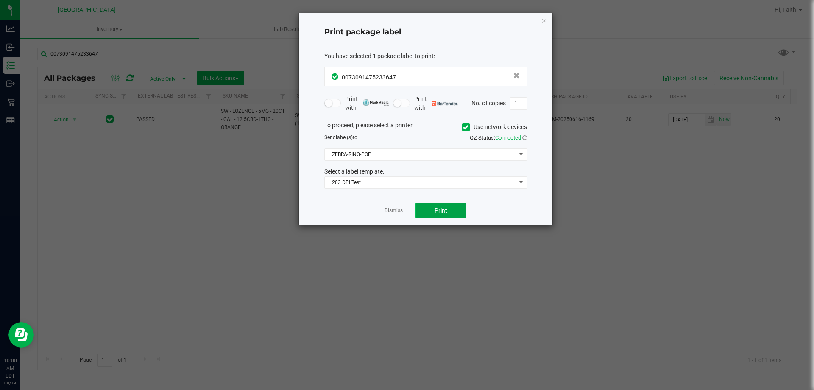
click at [442, 211] on span "Print" at bounding box center [441, 210] width 13 height 7
click at [544, 23] on icon "button" at bounding box center [544, 20] width 6 height 10
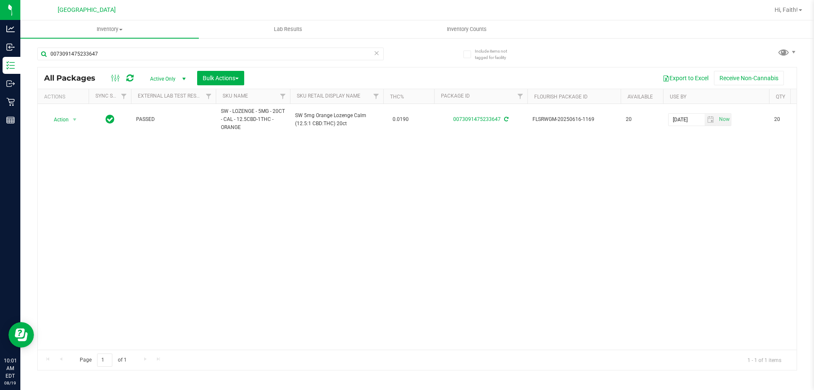
click at [289, 61] on div "0073091475233647" at bounding box center [210, 57] width 346 height 20
click at [282, 53] on input "0073091475233647" at bounding box center [210, 53] width 346 height 13
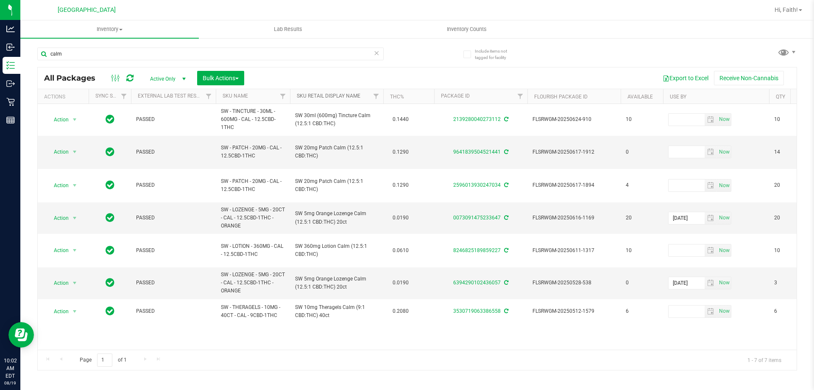
click at [327, 95] on link "Sku Retail Display Name" at bounding box center [329, 96] width 64 height 6
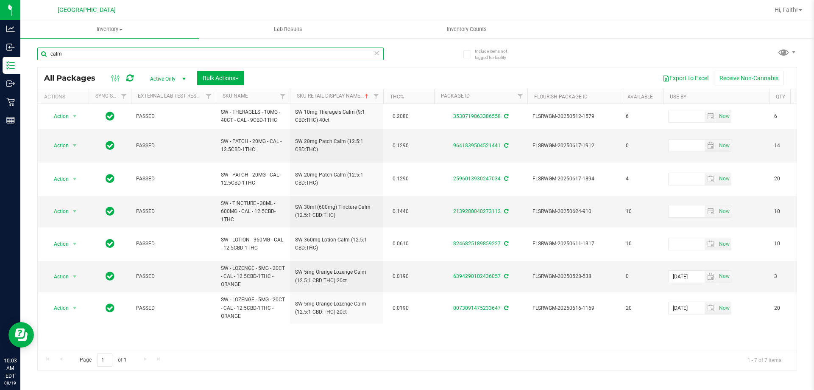
click at [85, 48] on input "calm" at bounding box center [210, 53] width 346 height 13
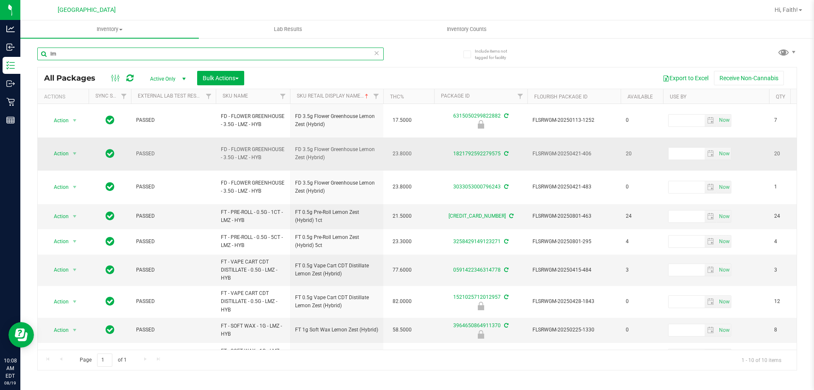
type input "l"
type input "calm"
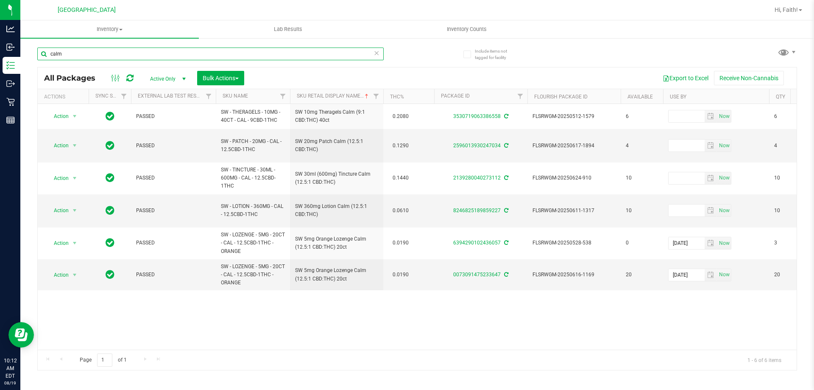
click at [67, 58] on input "calm" at bounding box center [210, 53] width 346 height 13
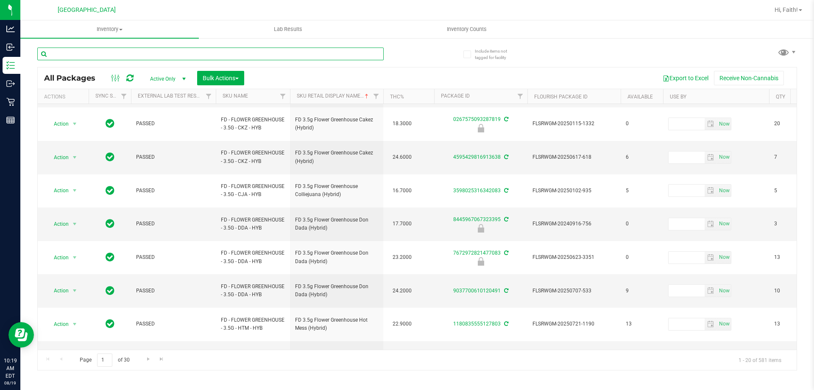
scroll to position [272, 0]
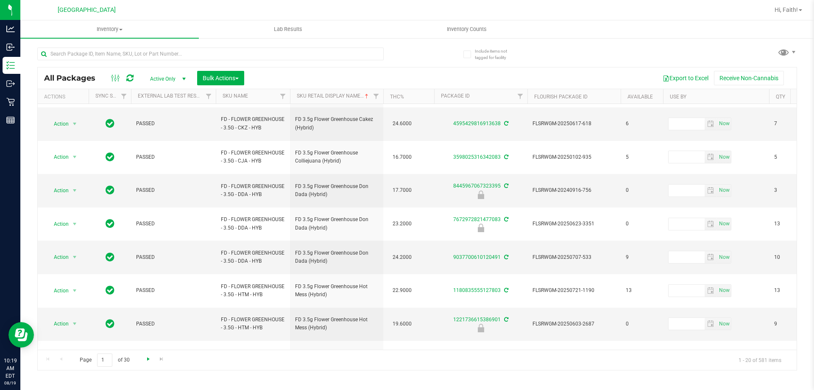
drag, startPoint x: 146, startPoint y: 371, endPoint x: 145, endPoint y: 357, distance: 14.0
click at [146, 367] on div "Inventory All packages All inventory Waste log Create inventory Lab Results Inv…" at bounding box center [417, 204] width 794 height 369
click at [145, 354] on link "Go to the next page" at bounding box center [148, 358] width 12 height 11
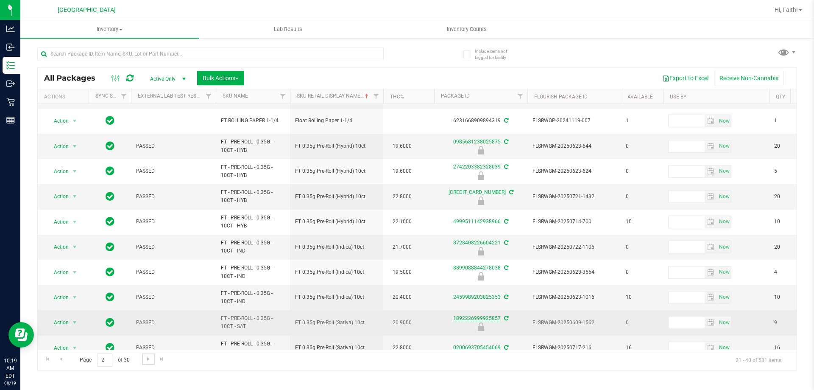
scroll to position [264, 0]
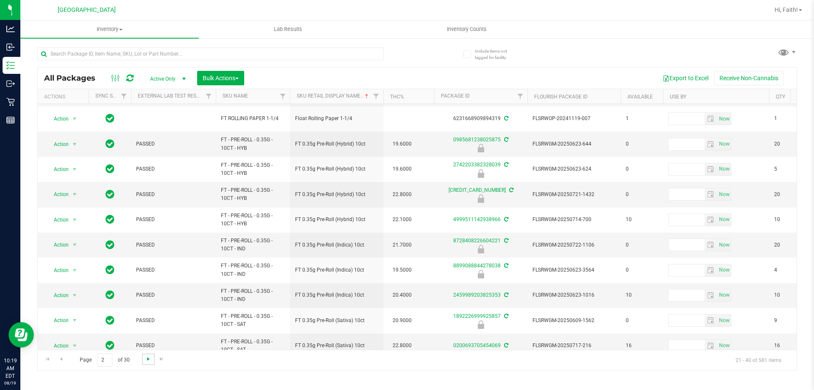
click at [148, 360] on span "Go to the next page" at bounding box center [148, 358] width 7 height 7
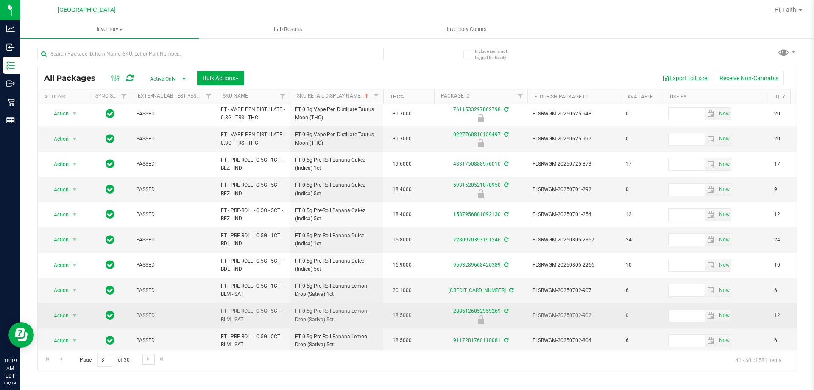
scroll to position [264, 0]
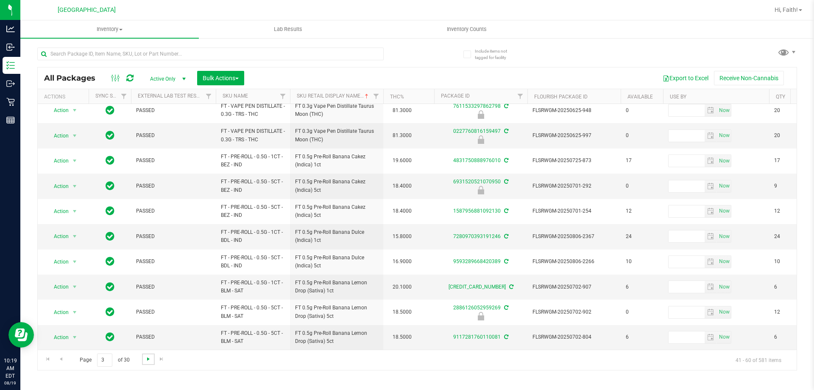
click at [147, 359] on span "Go to the next page" at bounding box center [148, 358] width 7 height 7
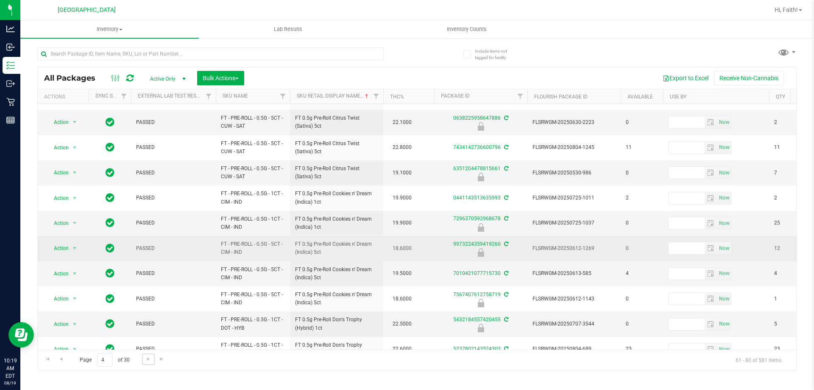
scroll to position [85, 0]
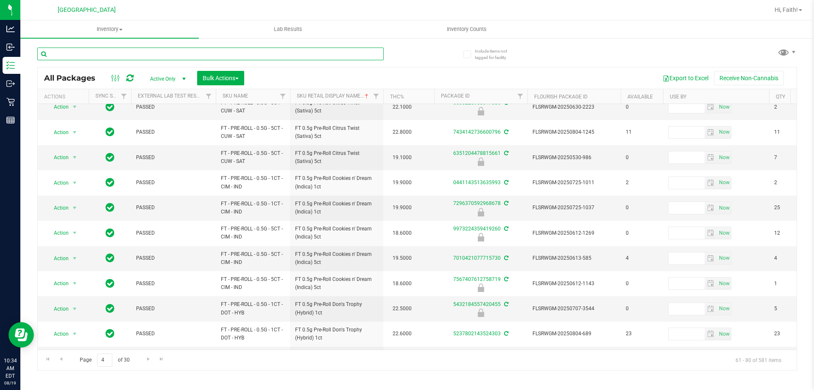
click at [93, 54] on input "text" at bounding box center [210, 53] width 346 height 13
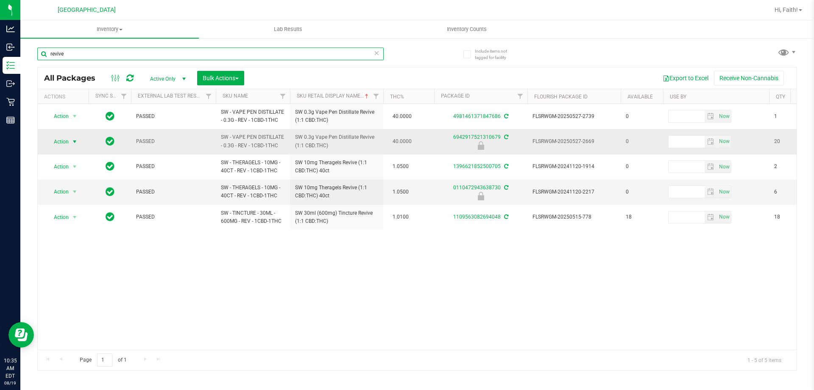
type input "revive"
click at [61, 143] on span "Action" at bounding box center [57, 142] width 23 height 12
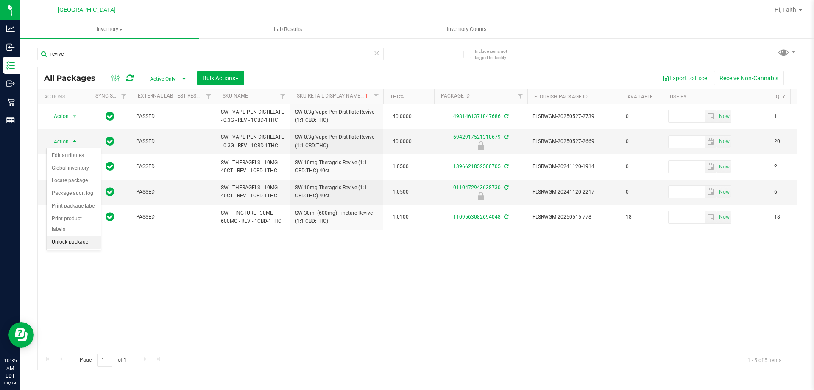
click at [77, 236] on li "Unlock package" at bounding box center [74, 242] width 54 height 13
click at [70, 143] on span "select" at bounding box center [75, 142] width 11 height 12
click at [81, 245] on li "Print package label" at bounding box center [80, 243] width 66 height 13
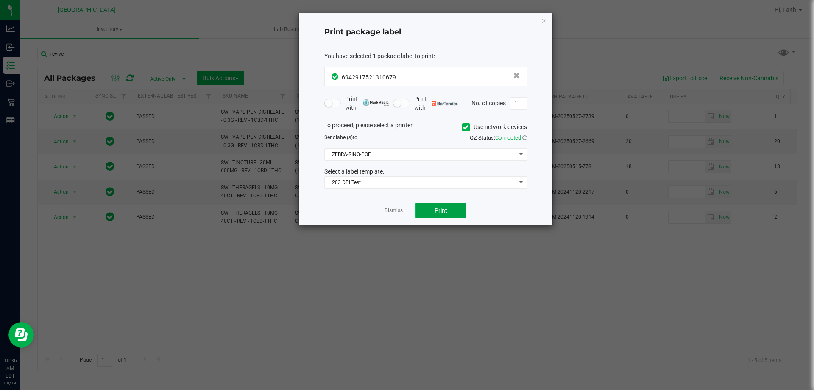
click at [451, 210] on button "Print" at bounding box center [440, 210] width 51 height 15
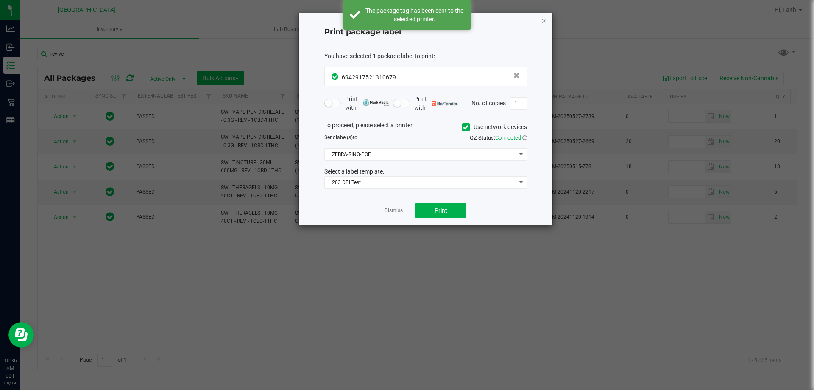
click at [544, 21] on icon "button" at bounding box center [544, 20] width 6 height 10
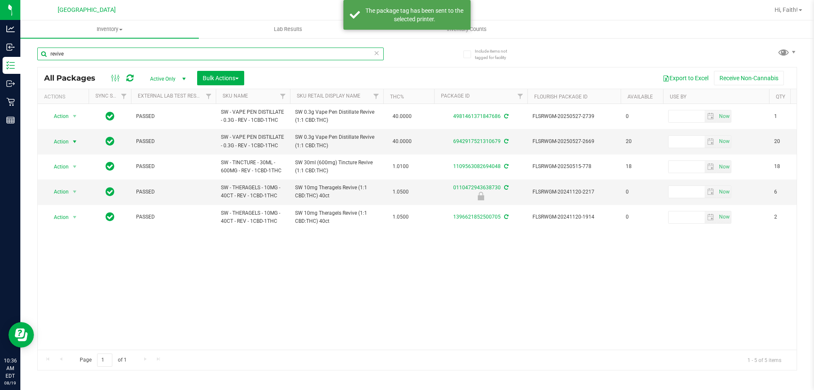
click at [129, 50] on input "revive" at bounding box center [210, 53] width 346 height 13
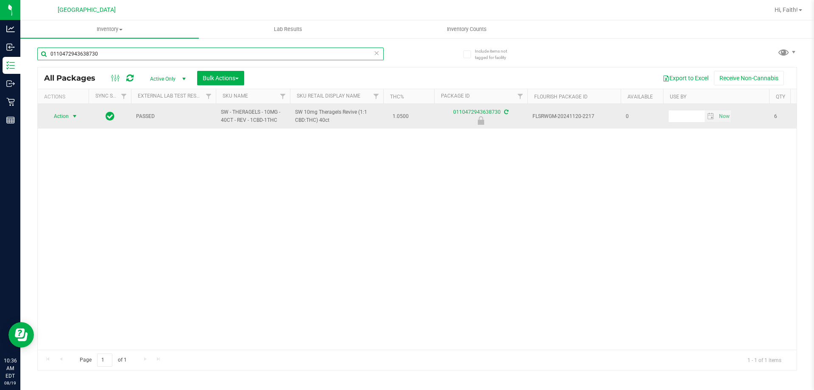
type input "0110472943638730"
click at [56, 116] on span "Action" at bounding box center [57, 116] width 23 height 12
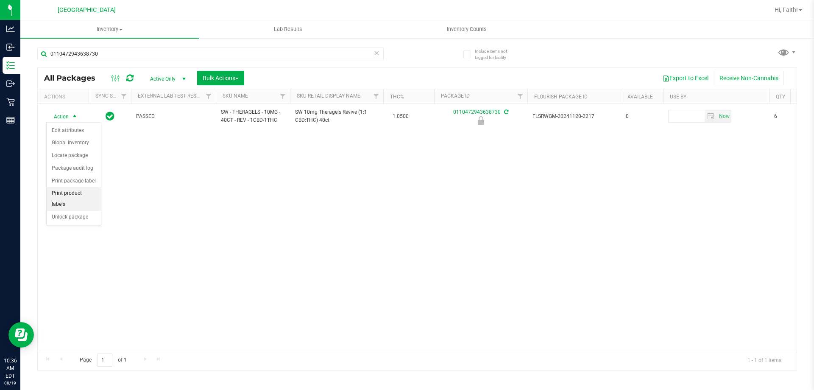
click at [73, 199] on li "Print product labels" at bounding box center [74, 198] width 54 height 23
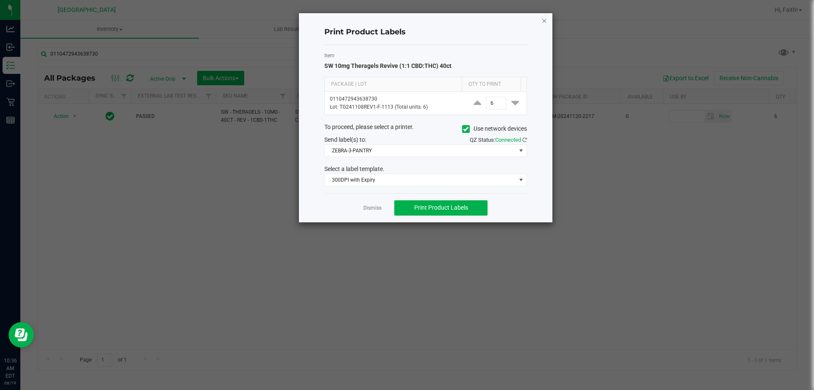
click at [542, 20] on icon "button" at bounding box center [544, 20] width 6 height 10
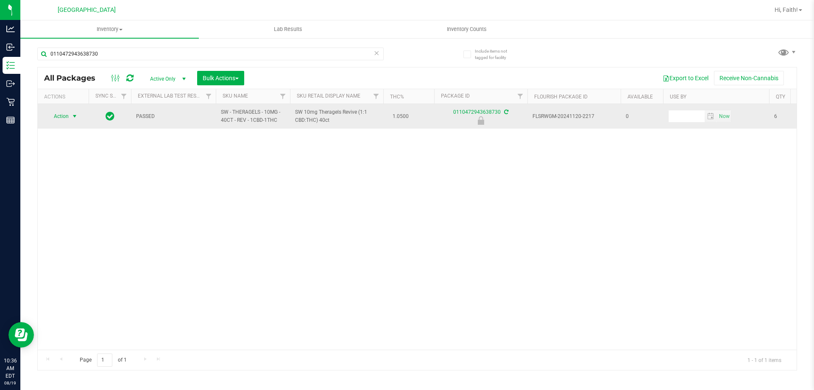
click at [70, 115] on span "select" at bounding box center [75, 116] width 11 height 12
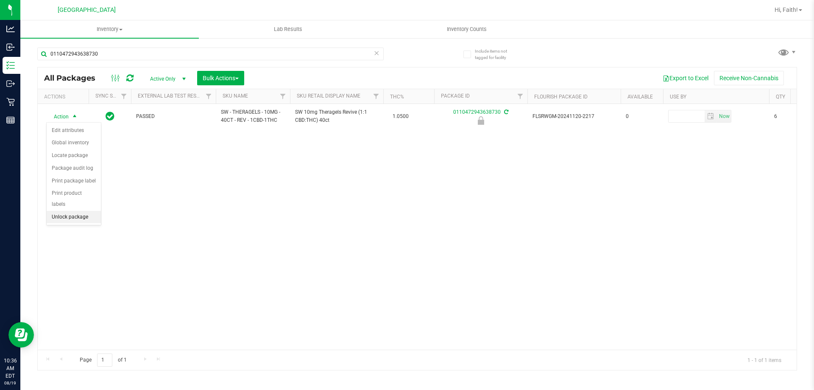
click at [73, 211] on li "Unlock package" at bounding box center [74, 217] width 54 height 13
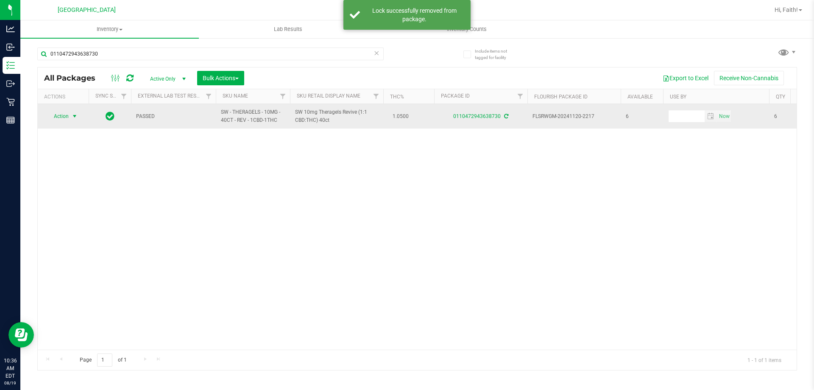
click at [57, 114] on span "Action" at bounding box center [57, 116] width 23 height 12
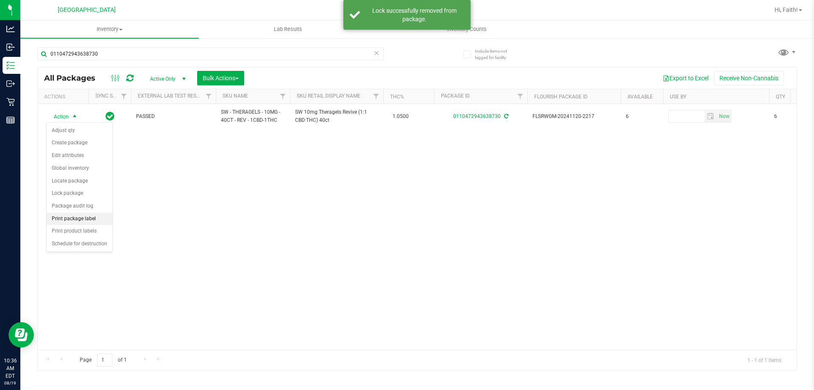
drag, startPoint x: 84, startPoint y: 216, endPoint x: 109, endPoint y: 222, distance: 25.7
click at [84, 216] on li "Print package label" at bounding box center [80, 218] width 66 height 13
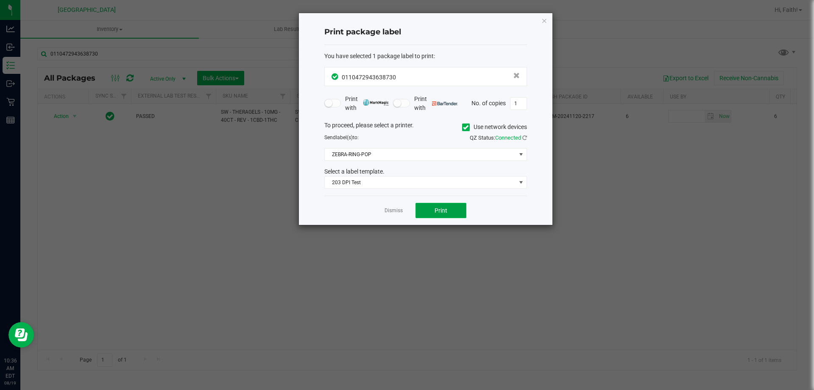
click at [452, 214] on button "Print" at bounding box center [440, 210] width 51 height 15
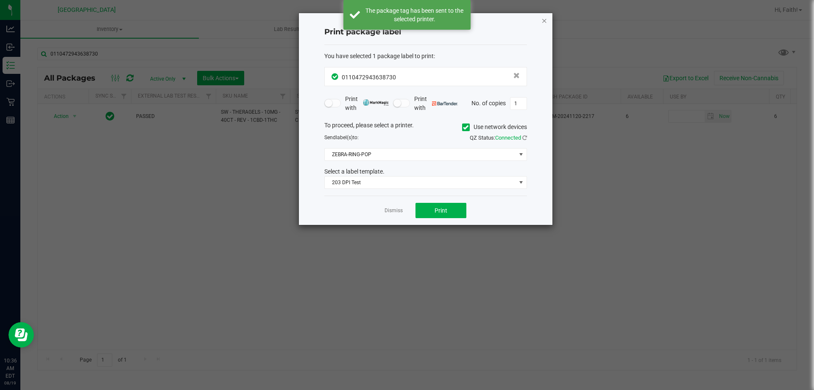
click at [543, 21] on icon "button" at bounding box center [544, 20] width 6 height 10
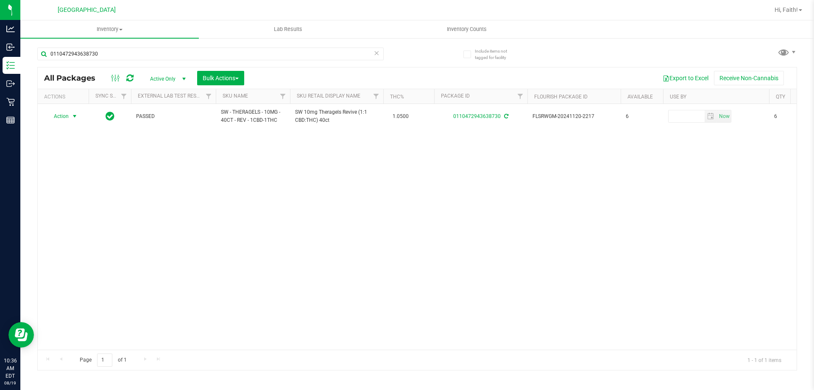
click at [376, 56] on icon at bounding box center [377, 52] width 6 height 10
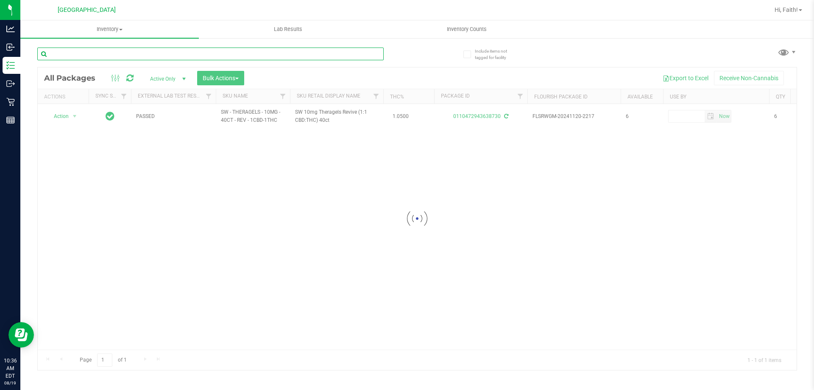
click at [353, 56] on input "text" at bounding box center [210, 53] width 346 height 13
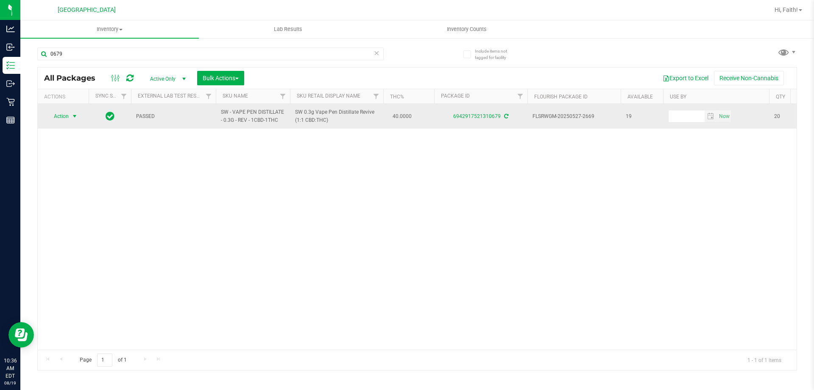
click at [67, 121] on span "Action" at bounding box center [57, 116] width 23 height 12
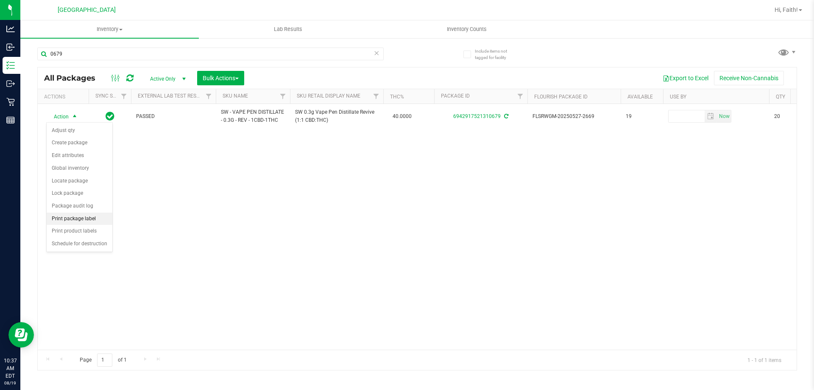
click at [80, 219] on li "Print package label" at bounding box center [80, 218] width 66 height 13
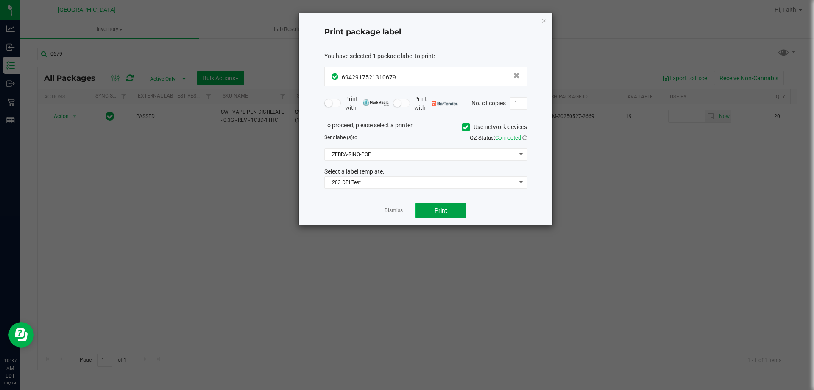
click at [461, 212] on button "Print" at bounding box center [440, 210] width 51 height 15
click at [544, 25] on icon "button" at bounding box center [544, 20] width 6 height 10
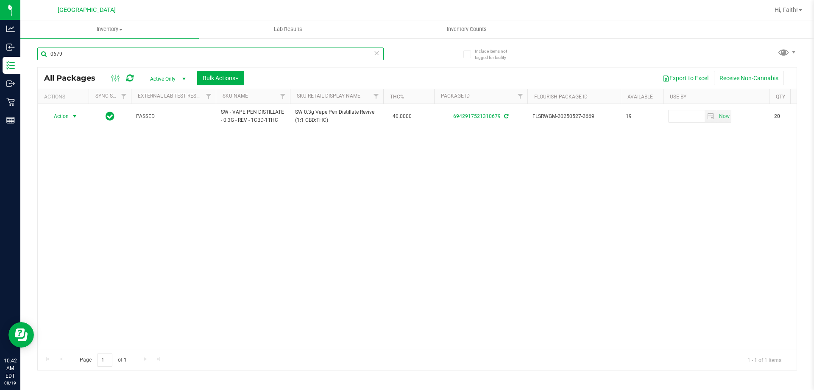
click at [140, 55] on input "0679" at bounding box center [210, 53] width 346 height 13
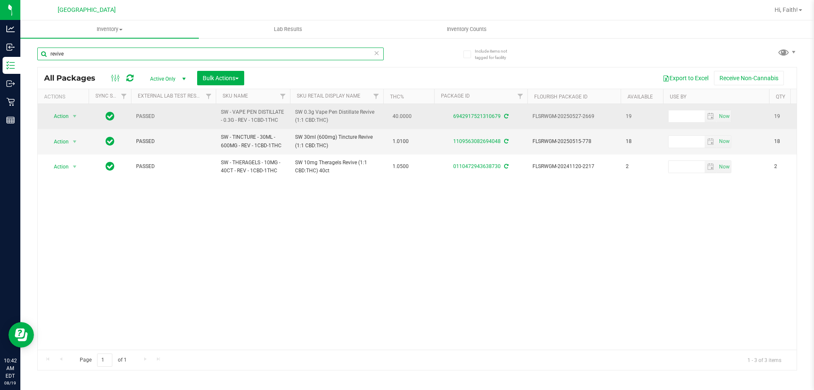
type input "revive"
drag, startPoint x: 315, startPoint y: 112, endPoint x: 336, endPoint y: 112, distance: 20.8
click at [336, 112] on span "SW 0.3g Vape Pen Distillate Revive (1:1 CBD:THC)" at bounding box center [336, 116] width 83 height 16
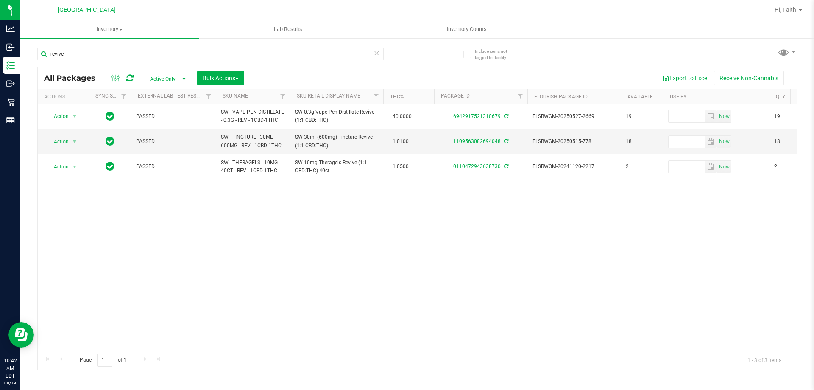
click at [325, 188] on div "Action Action Adjust qty Create package Edit attributes Global inventory Locate…" at bounding box center [417, 226] width 759 height 245
click at [374, 53] on icon at bounding box center [377, 52] width 6 height 10
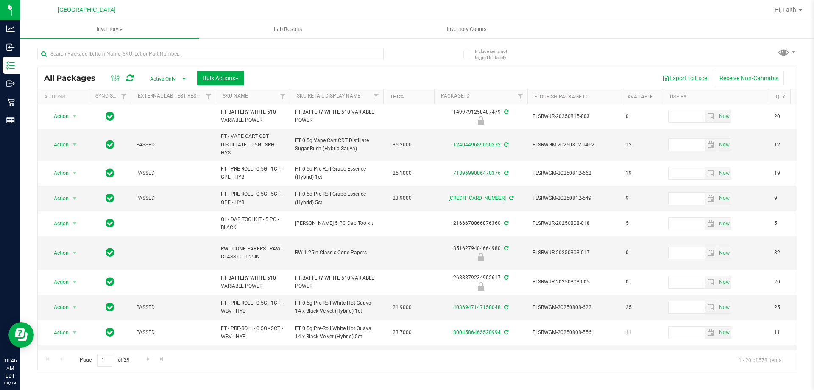
click at [238, 388] on div "Inventory All packages All inventory Waste log Create inventory Lab Results Inv…" at bounding box center [417, 204] width 794 height 369
click at [140, 53] on input "text" at bounding box center [210, 53] width 346 height 13
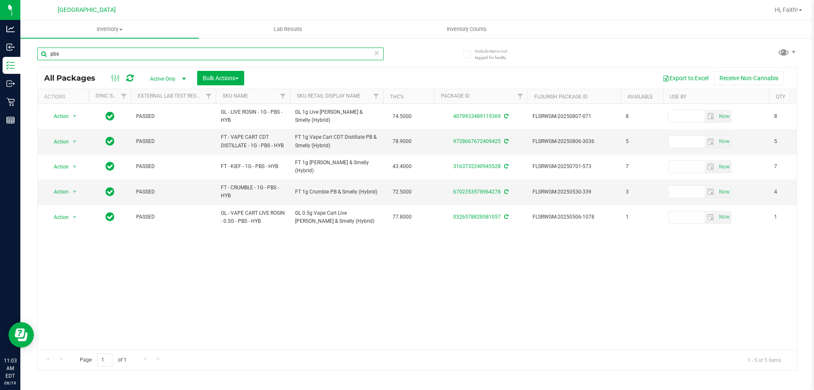
type input "pbs"
click at [374, 54] on icon at bounding box center [377, 52] width 6 height 10
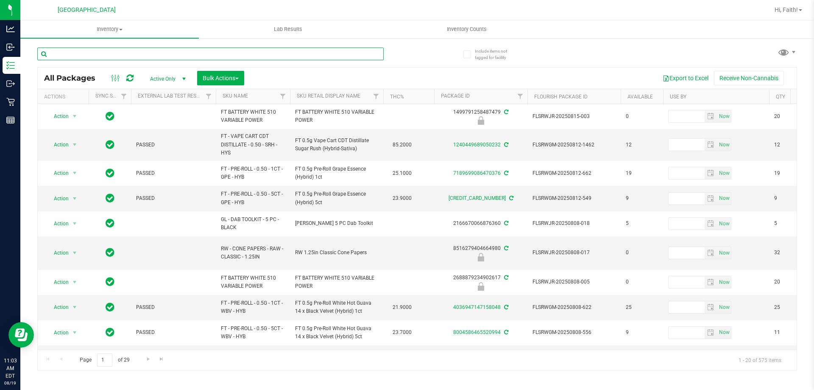
click at [126, 56] on input "text" at bounding box center [210, 53] width 346 height 13
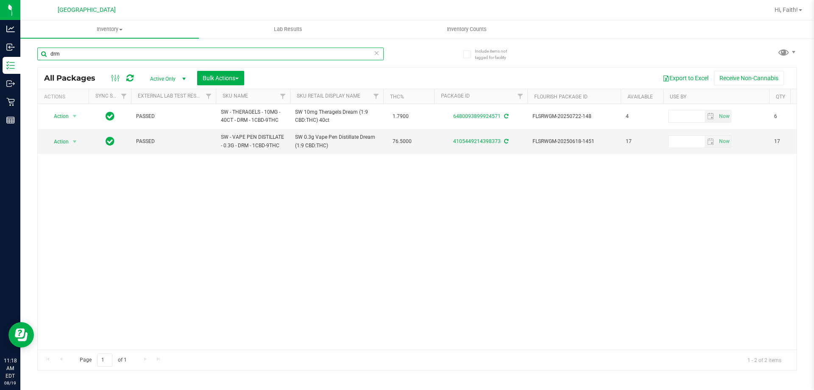
type input "drm"
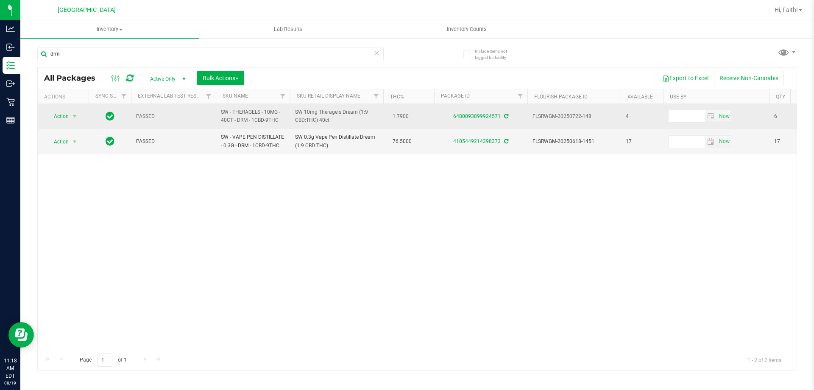
drag, startPoint x: 304, startPoint y: 113, endPoint x: 333, endPoint y: 120, distance: 30.4
click at [333, 120] on span "SW 10mg Theragels Dream (1:9 CBD:THC) 40ct" at bounding box center [336, 116] width 83 height 16
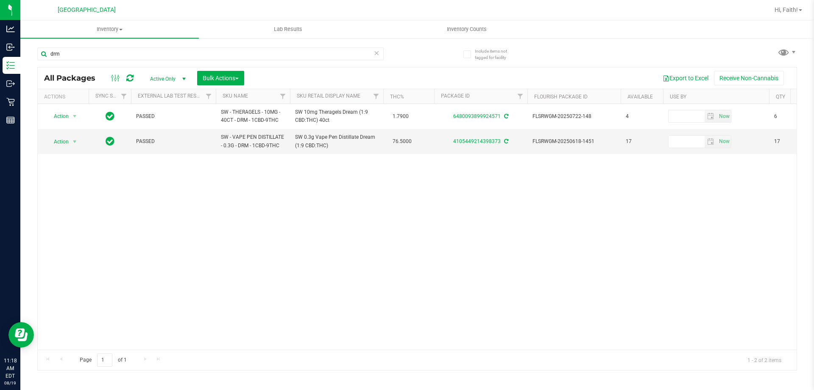
click at [362, 228] on div "Action Action Adjust qty Create package Edit attributes Global inventory Locate…" at bounding box center [417, 226] width 759 height 245
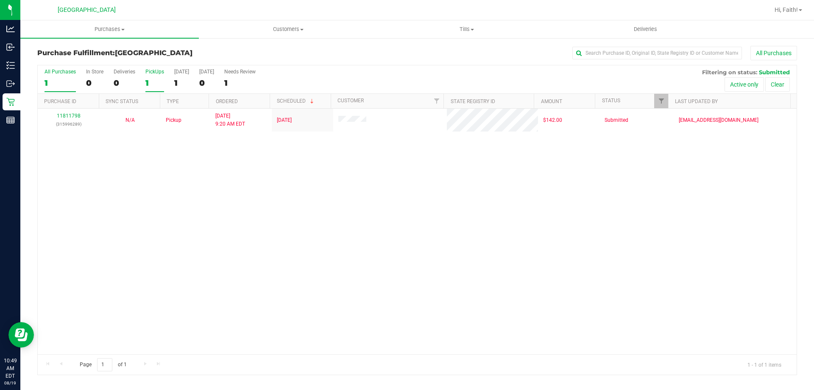
click at [149, 74] on div "PickUps" at bounding box center [154, 72] width 19 height 6
click at [0, 0] on input "PickUps 1" at bounding box center [0, 0] width 0 height 0
click at [666, 104] on link "Filter" at bounding box center [661, 101] width 14 height 14
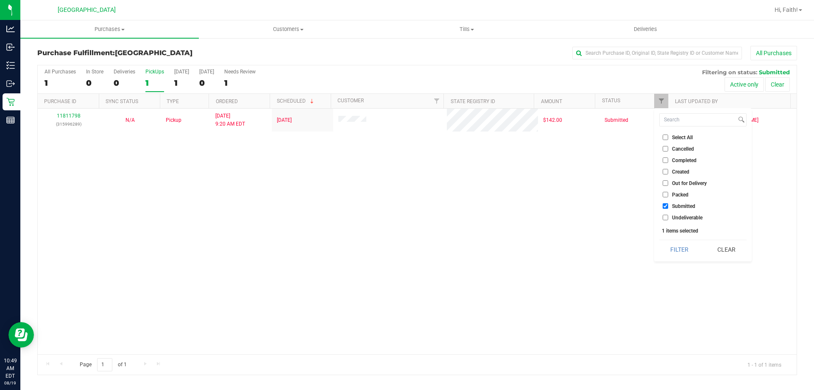
click at [665, 196] on input "Packed" at bounding box center [666, 195] width 6 height 6
checkbox input "true"
click at [686, 248] on button "Filter" at bounding box center [679, 249] width 41 height 19
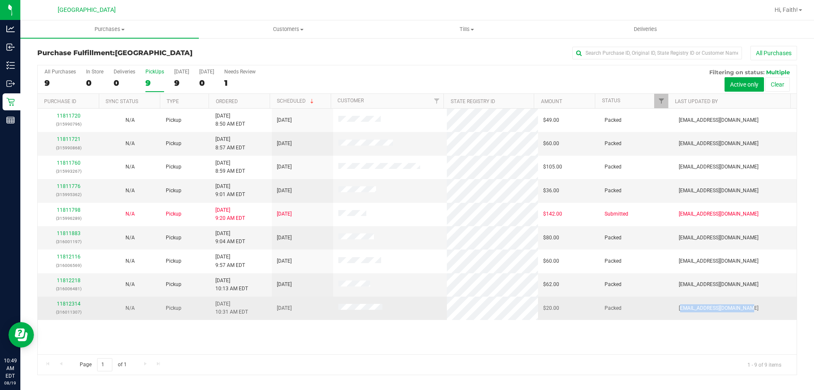
drag, startPoint x: 675, startPoint y: 309, endPoint x: 743, endPoint y: 308, distance: 67.8
click at [743, 308] on td "fmassanka@liveparallel.com" at bounding box center [735, 307] width 123 height 23
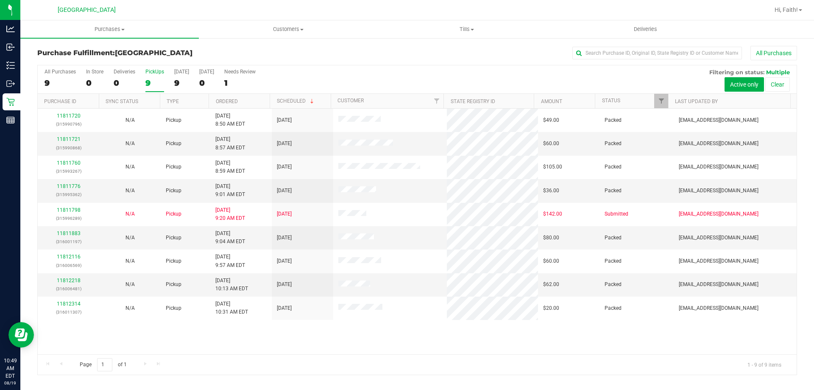
click at [734, 327] on div "11811720 (315990796) N/A Pickup 8/19/2025 8:50 AM EDT 8/19/2025 $49.00 Packed f…" at bounding box center [417, 231] width 759 height 245
click at [702, 287] on span "fverity@liveparallel.com" at bounding box center [719, 284] width 80 height 8
click at [701, 284] on span "fverity@liveparallel.com" at bounding box center [719, 284] width 80 height 8
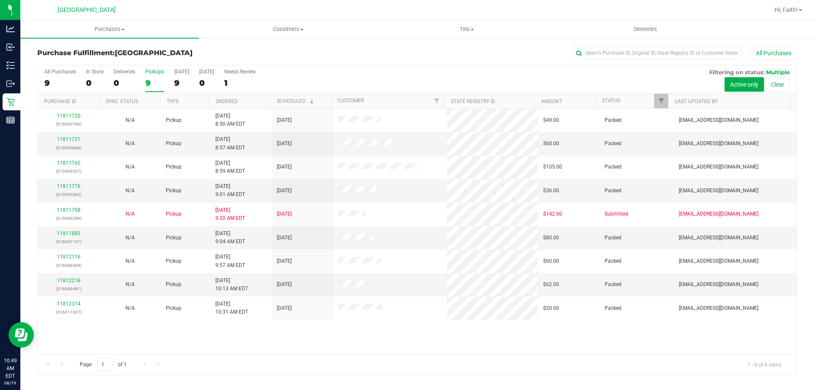
click at [707, 338] on div "11811720 (315990796) N/A Pickup 8/19/2025 8:50 AM EDT 8/19/2025 $49.00 Packed f…" at bounding box center [417, 231] width 759 height 245
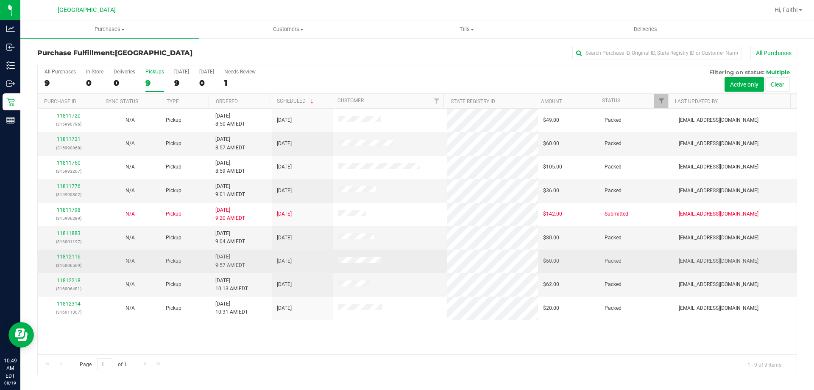
click at [700, 261] on span "fverity@liveparallel.com" at bounding box center [719, 261] width 80 height 8
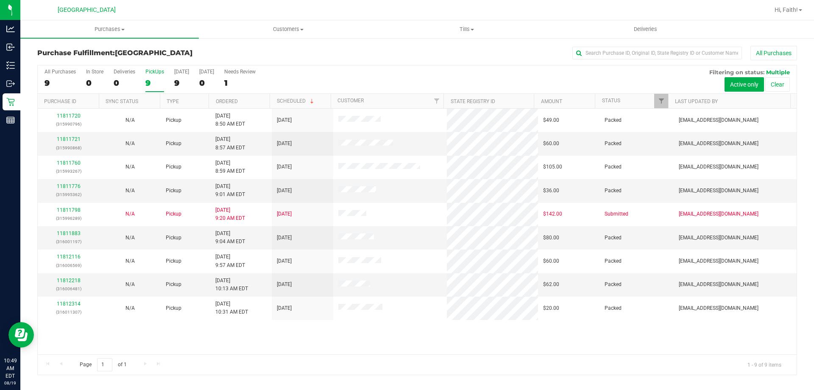
click at [709, 326] on div "11811720 (315990796) N/A Pickup 8/19/2025 8:50 AM EDT 8/19/2025 $49.00 Packed f…" at bounding box center [417, 231] width 759 height 245
drag, startPoint x: 746, startPoint y: 365, endPoint x: 798, endPoint y: 367, distance: 51.8
click at [798, 367] on div "All Purchases 9 In Store 0 Deliveries 0 PickUps 9 Today 9 Tomorrow 0 Needs Revi…" at bounding box center [417, 219] width 772 height 310
click at [776, 348] on div "11811720 (315990796) N/A Pickup 8/19/2025 8:50 AM EDT 8/19/2025 $49.00 Packed f…" at bounding box center [417, 231] width 759 height 245
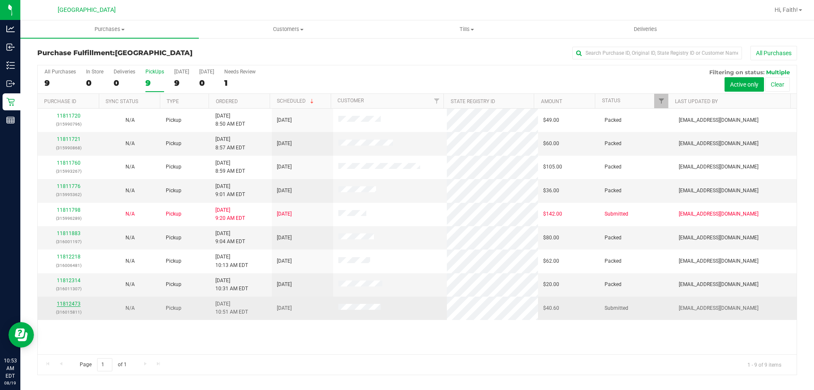
click at [64, 304] on link "11812473" at bounding box center [69, 304] width 24 height 6
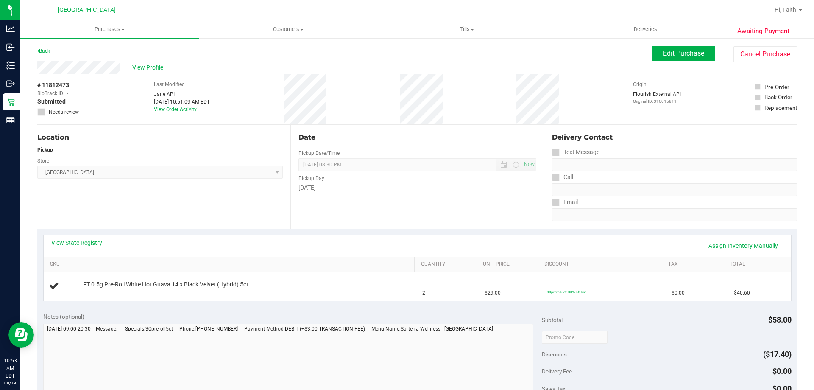
click at [85, 244] on link "View State Registry" at bounding box center [76, 242] width 51 height 8
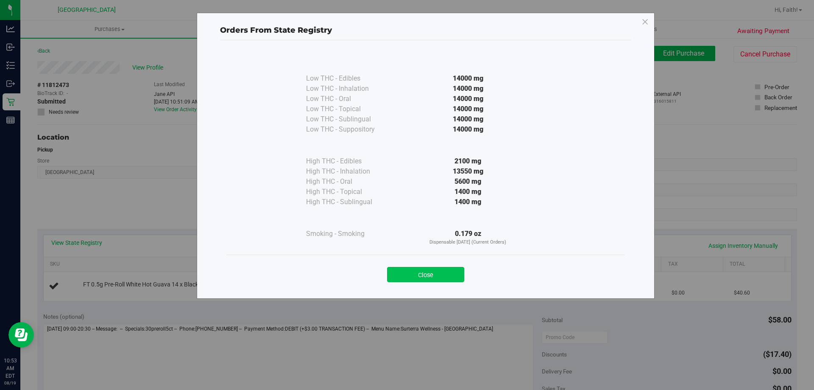
click at [439, 273] on button "Close" at bounding box center [425, 274] width 77 height 15
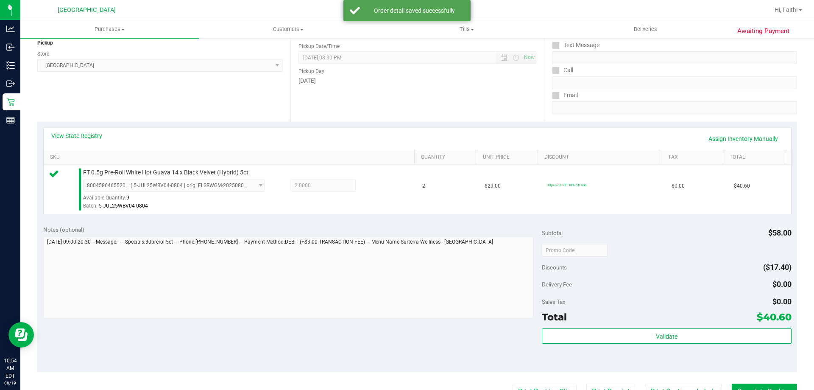
scroll to position [170, 0]
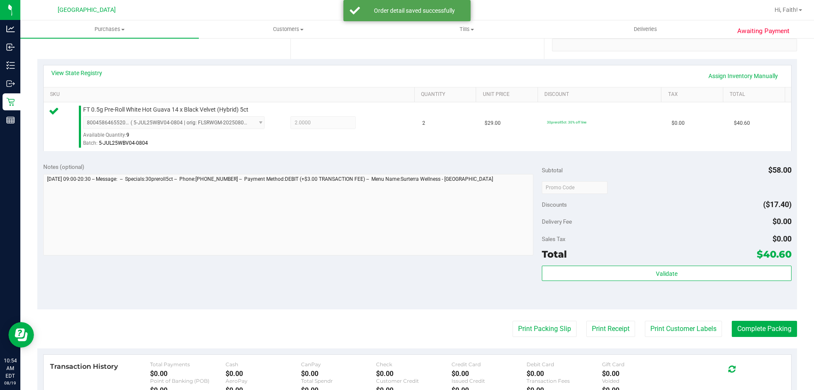
drag, startPoint x: 617, startPoint y: 285, endPoint x: 615, endPoint y: 281, distance: 4.4
click at [616, 281] on div "Validate" at bounding box center [666, 284] width 249 height 38
click at [611, 281] on div "Validate" at bounding box center [666, 273] width 249 height 16
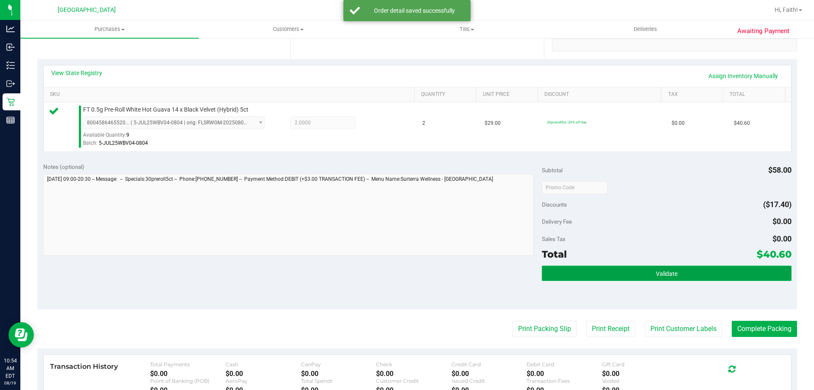
click at [609, 279] on button "Validate" at bounding box center [666, 272] width 249 height 15
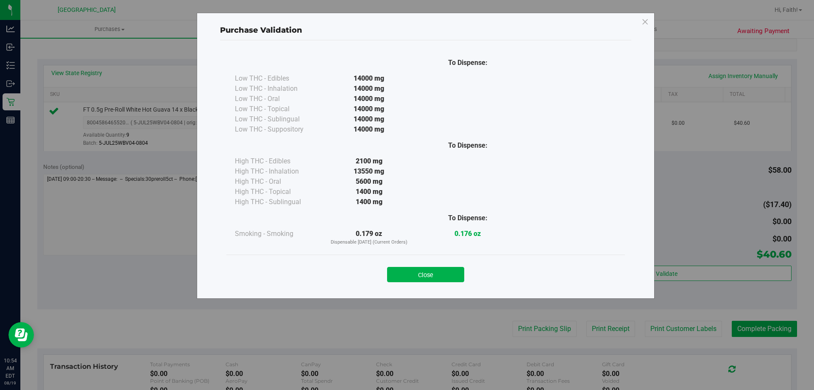
click at [445, 283] on div "Close" at bounding box center [425, 271] width 399 height 34
click at [442, 276] on button "Close" at bounding box center [425, 274] width 77 height 15
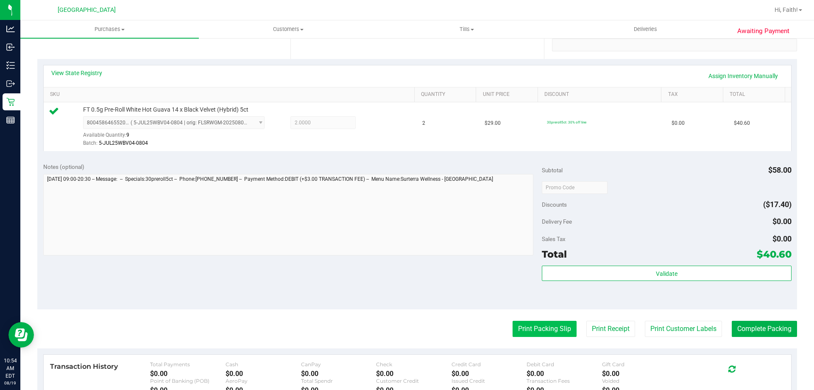
click at [513, 330] on button "Print Packing Slip" at bounding box center [545, 329] width 64 height 16
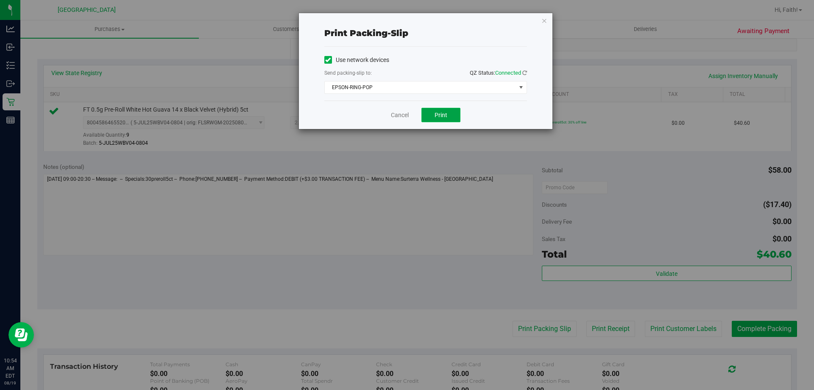
click at [440, 115] on span "Print" at bounding box center [441, 115] width 13 height 7
click at [546, 18] on icon "button" at bounding box center [544, 20] width 6 height 10
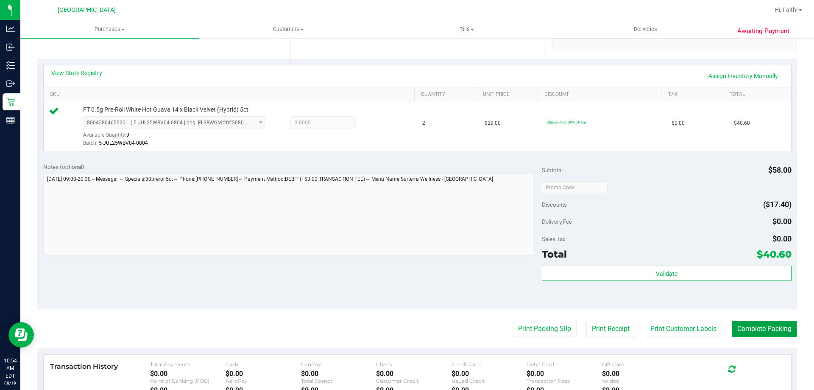
click at [752, 330] on button "Complete Packing" at bounding box center [764, 329] width 65 height 16
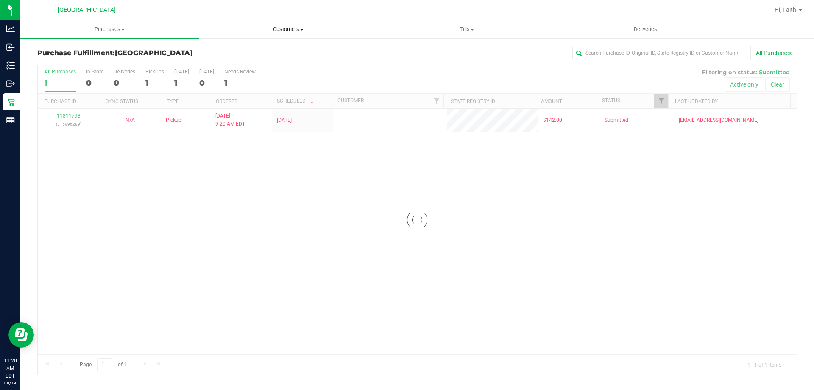
click at [270, 26] on span "Customers" at bounding box center [288, 29] width 178 height 8
click at [229, 50] on span "All customers" at bounding box center [229, 50] width 61 height 7
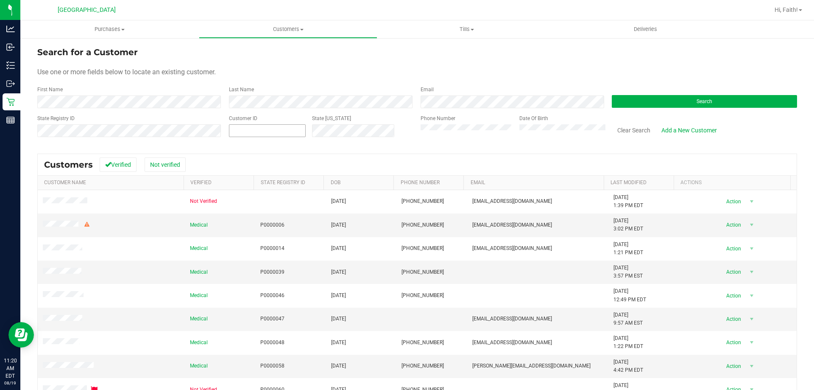
click at [242, 129] on span at bounding box center [267, 130] width 77 height 13
paste input "11812218"
type input "11812218"
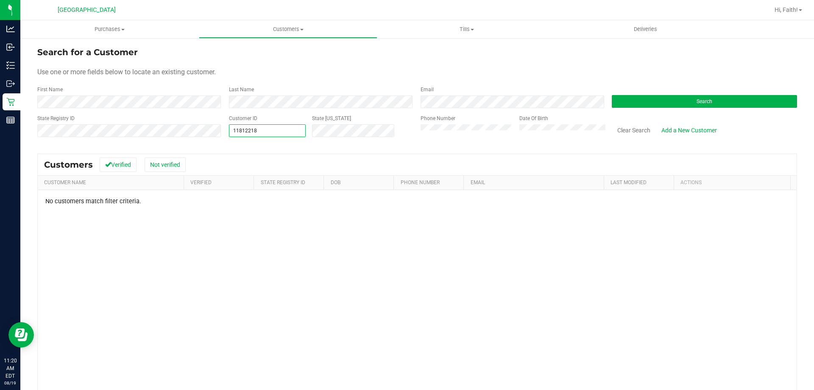
click at [233, 129] on input "11812218" at bounding box center [267, 131] width 76 height 12
click at [282, 131] on span "11812218 11812218" at bounding box center [267, 130] width 77 height 13
click at [281, 128] on input "11812218" at bounding box center [267, 131] width 76 height 12
click at [137, 33] on uib-tab-heading "Purchases Summary of purchases Fulfillment All purchases" at bounding box center [109, 29] width 178 height 18
click at [105, 24] on uib-tab-heading "Purchases Summary of purchases Fulfillment All purchases" at bounding box center [109, 29] width 178 height 18
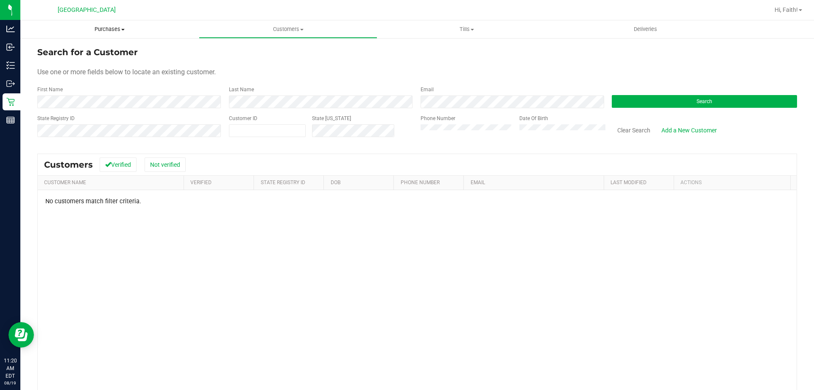
click at [107, 30] on span "Purchases" at bounding box center [109, 29] width 178 height 8
click at [50, 72] on span "All purchases" at bounding box center [50, 71] width 60 height 7
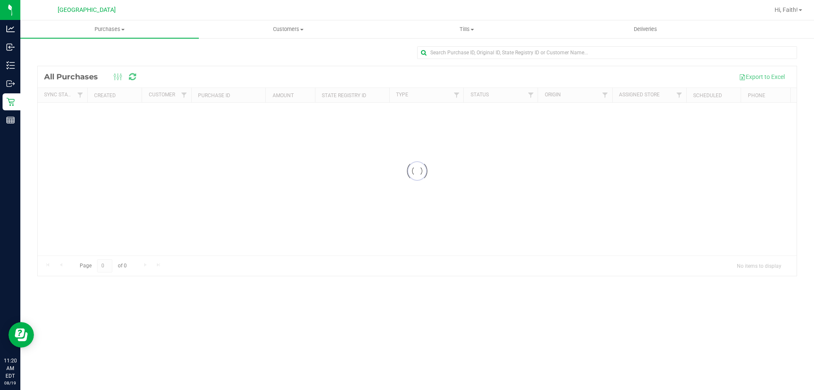
click at [466, 61] on div at bounding box center [607, 56] width 380 height 20
click at [459, 54] on input "text" at bounding box center [607, 52] width 380 height 13
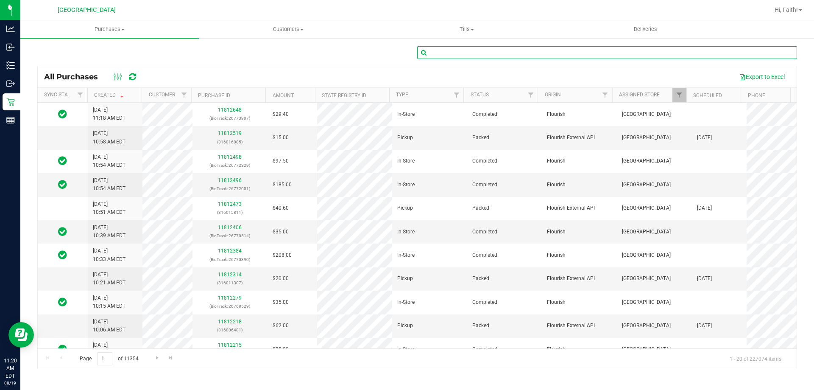
paste input "11812218"
type input "11812218"
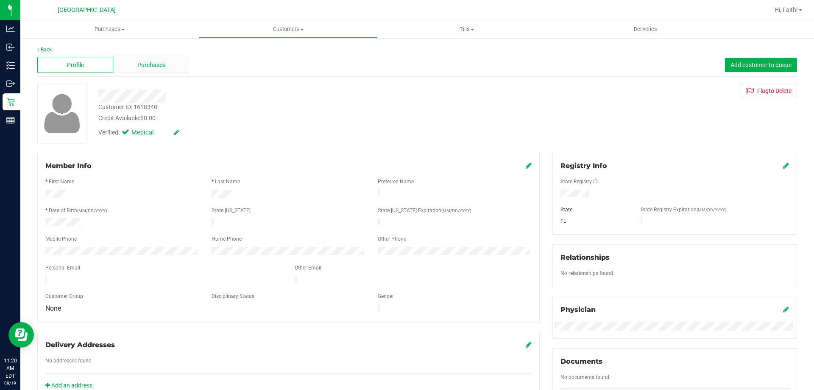
click at [175, 64] on div "Purchases" at bounding box center [151, 65] width 76 height 16
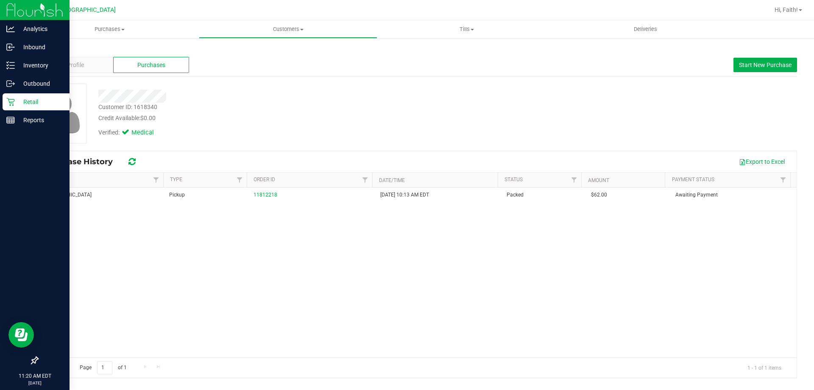
click at [26, 100] on p "Retail" at bounding box center [40, 102] width 51 height 10
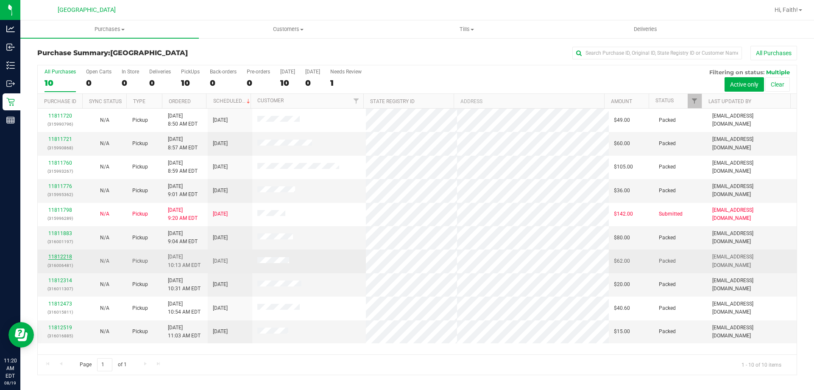
click at [61, 259] on link "11812218" at bounding box center [60, 257] width 24 height 6
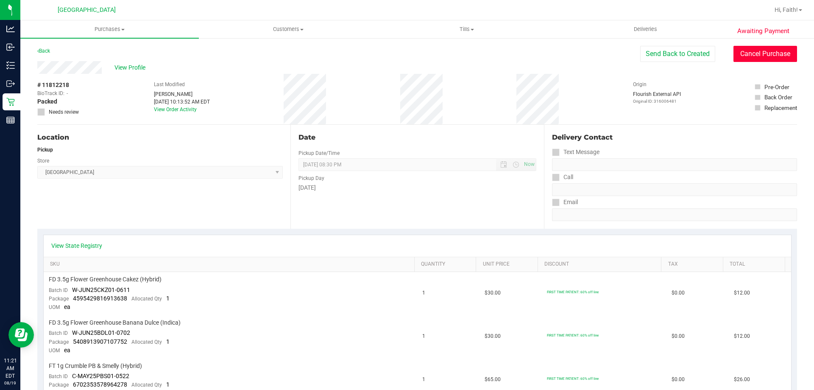
click at [773, 57] on button "Cancel Purchase" at bounding box center [765, 54] width 64 height 16
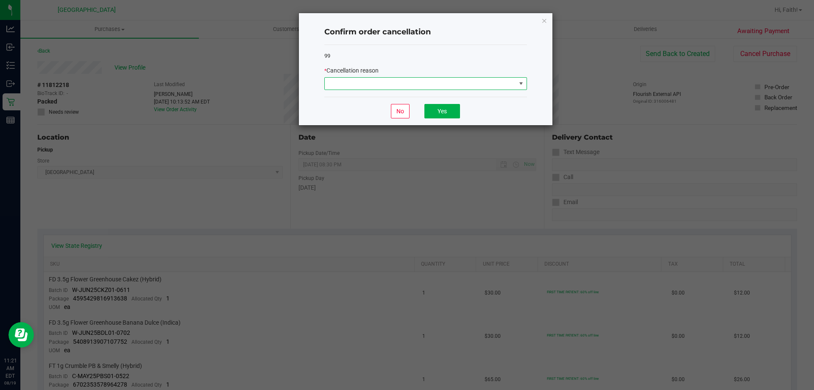
click at [520, 84] on span at bounding box center [521, 83] width 7 height 7
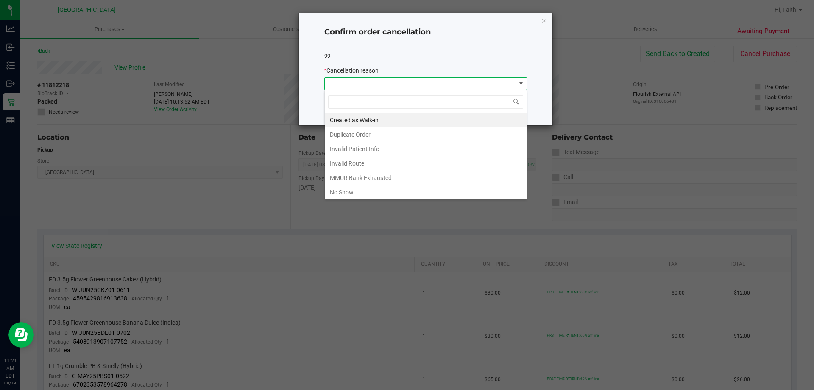
scroll to position [13, 203]
click at [350, 193] on li "No Show" at bounding box center [426, 192] width 202 height 14
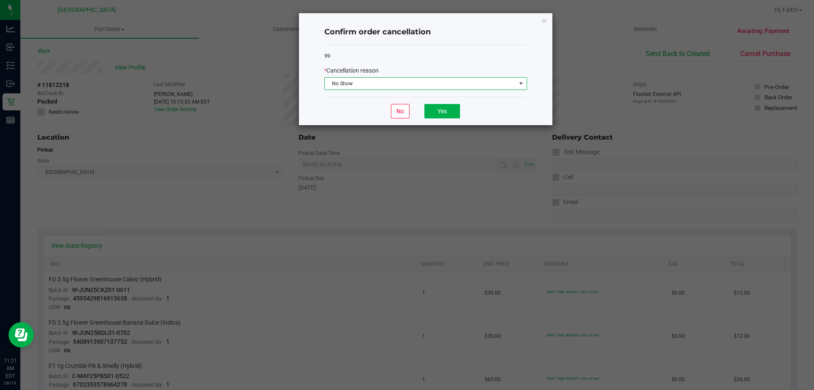
click at [449, 81] on span "No Show" at bounding box center [420, 84] width 191 height 12
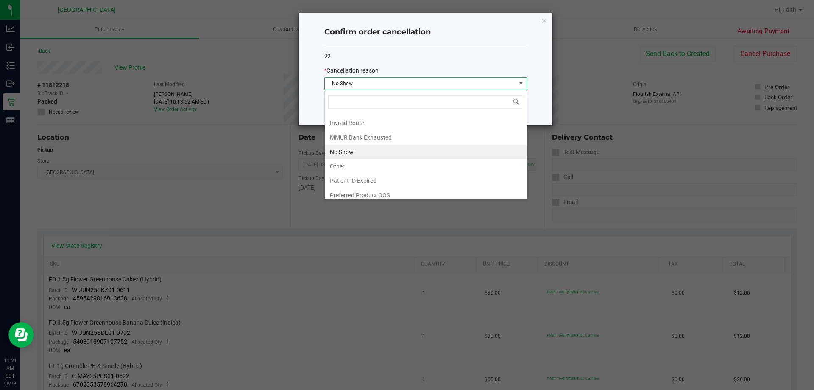
scroll to position [45, 0]
click at [345, 159] on li "Other" at bounding box center [426, 161] width 202 height 14
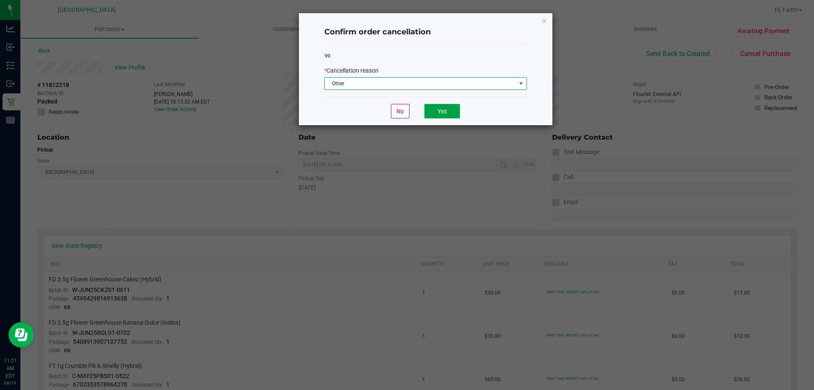
click at [449, 108] on button "Yes" at bounding box center [442, 111] width 36 height 14
